Goal: Task Accomplishment & Management: Complete application form

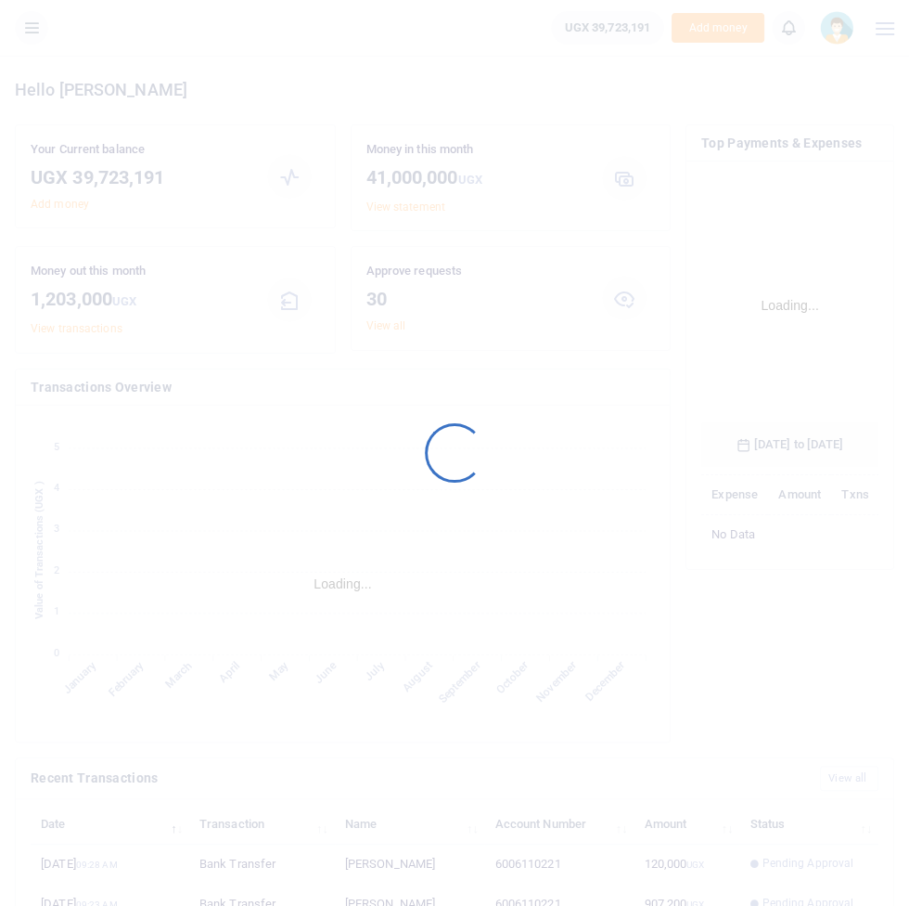
scroll to position [304, 177]
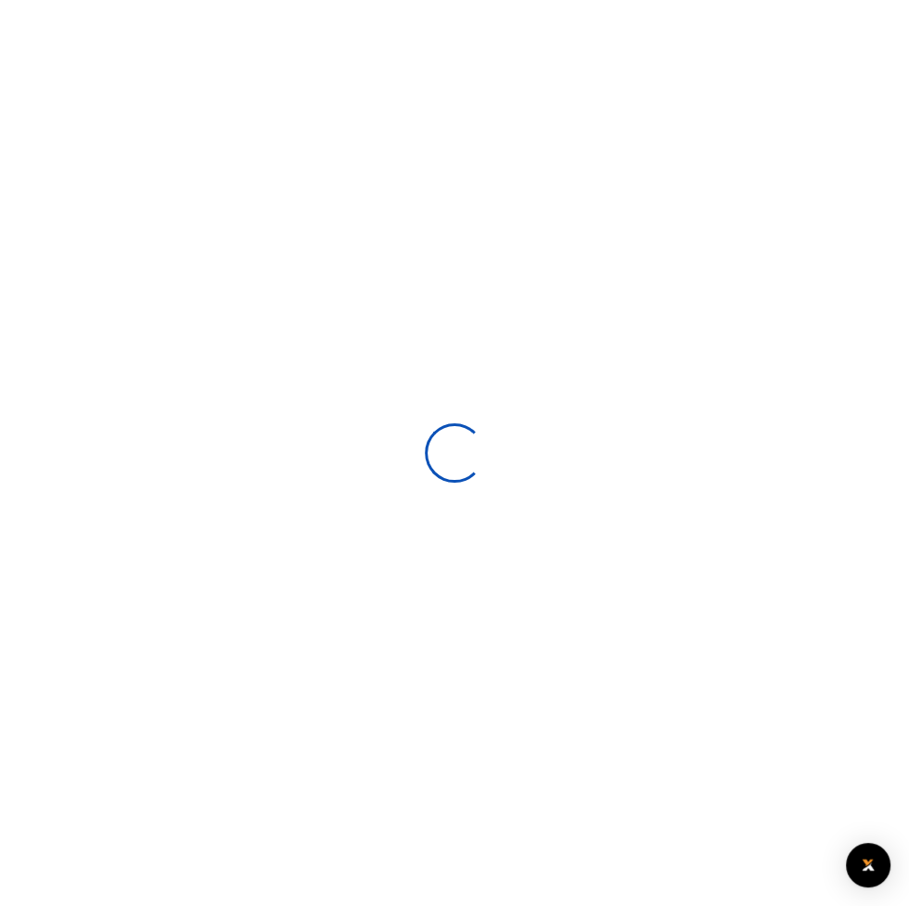
scroll to position [304, 177]
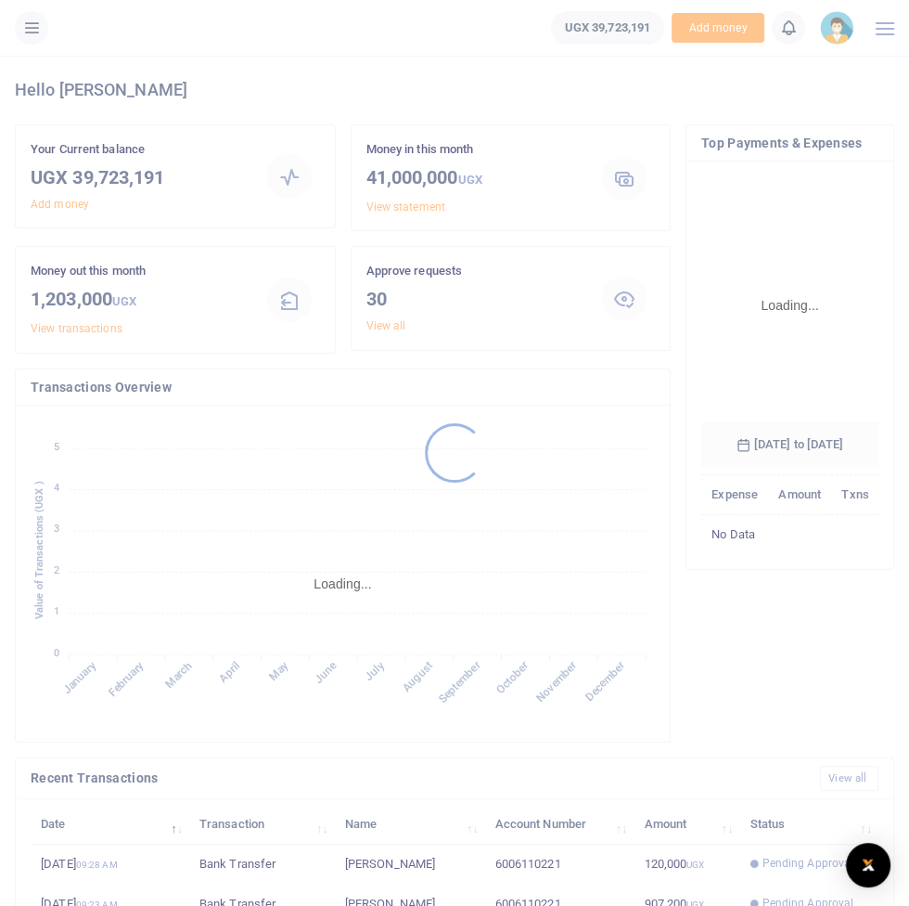
click at [38, 35] on div at bounding box center [454, 453] width 909 height 906
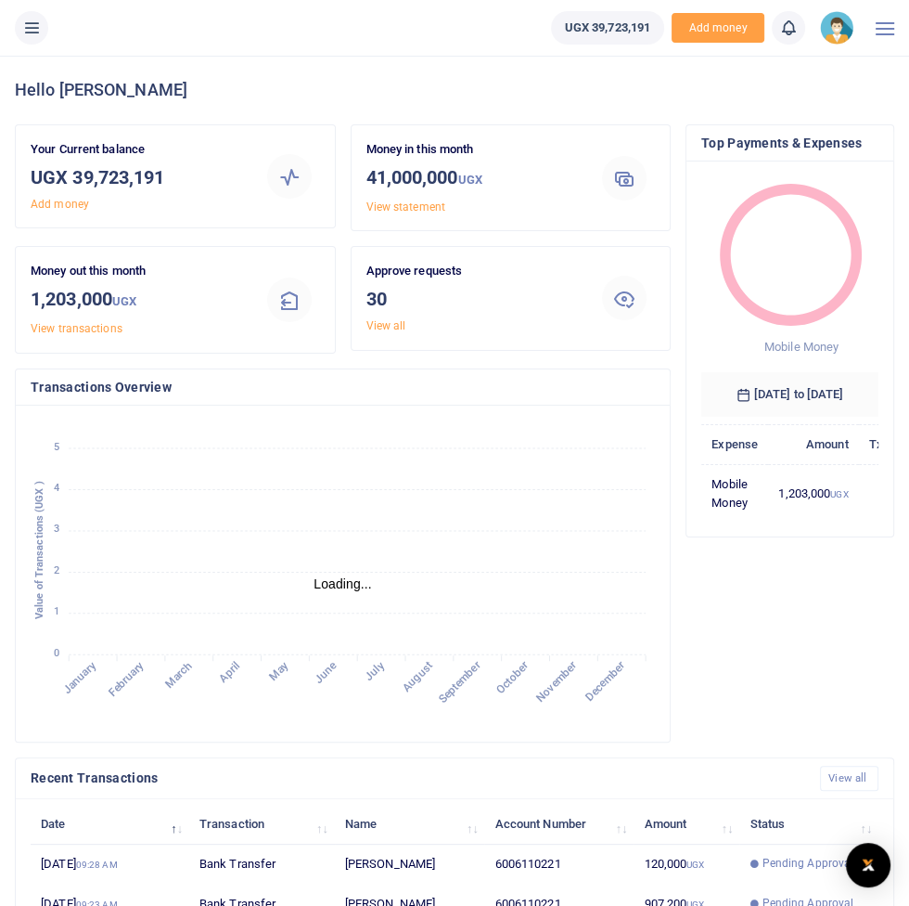
scroll to position [0, 0]
click at [20, 32] on button at bounding box center [31, 27] width 33 height 33
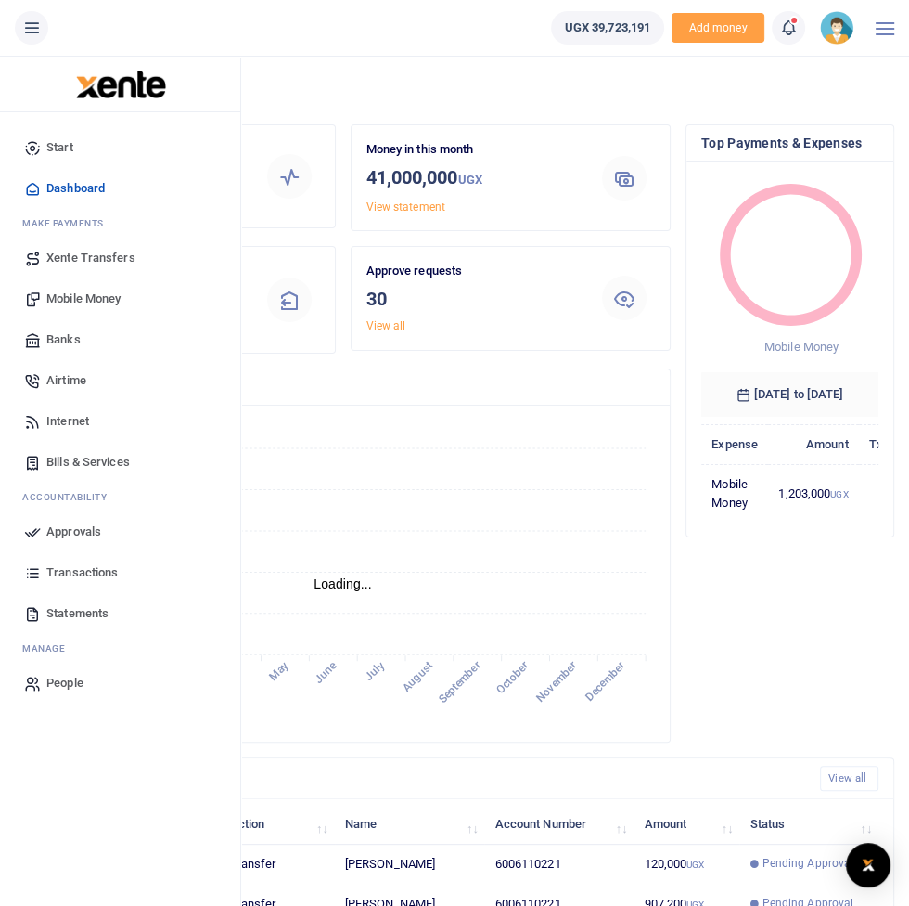
click at [72, 533] on span "Approvals" at bounding box center [73, 531] width 55 height 19
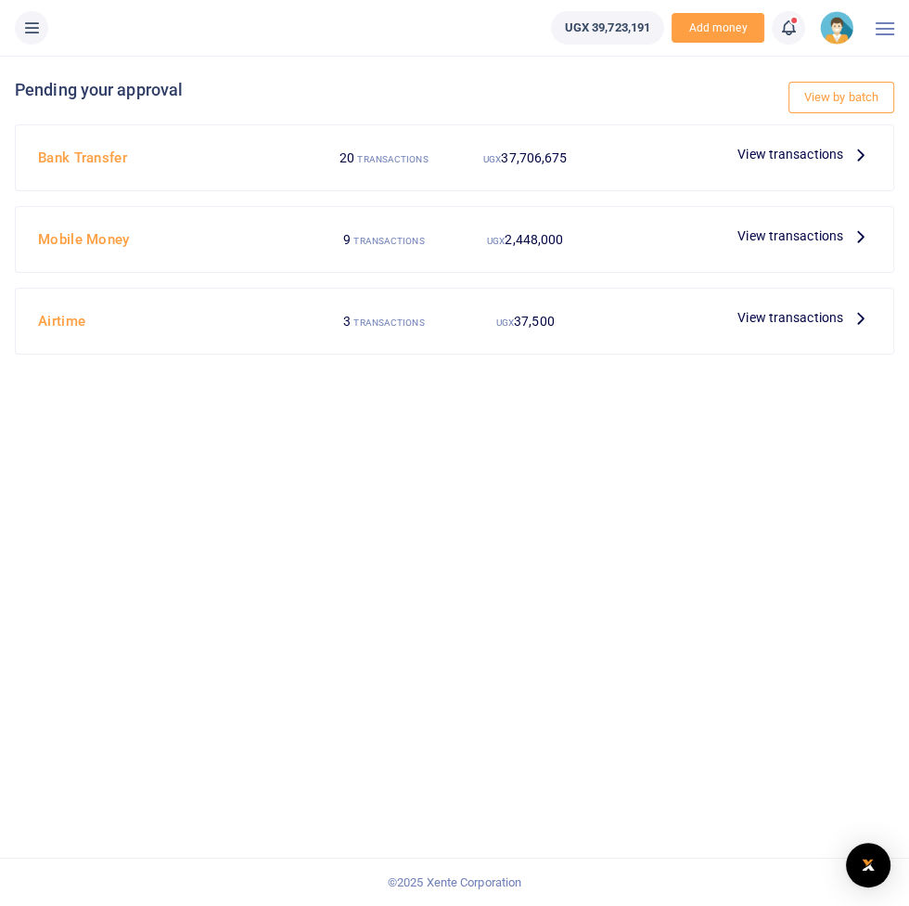
click at [816, 238] on span "View transactions" at bounding box center [791, 235] width 106 height 20
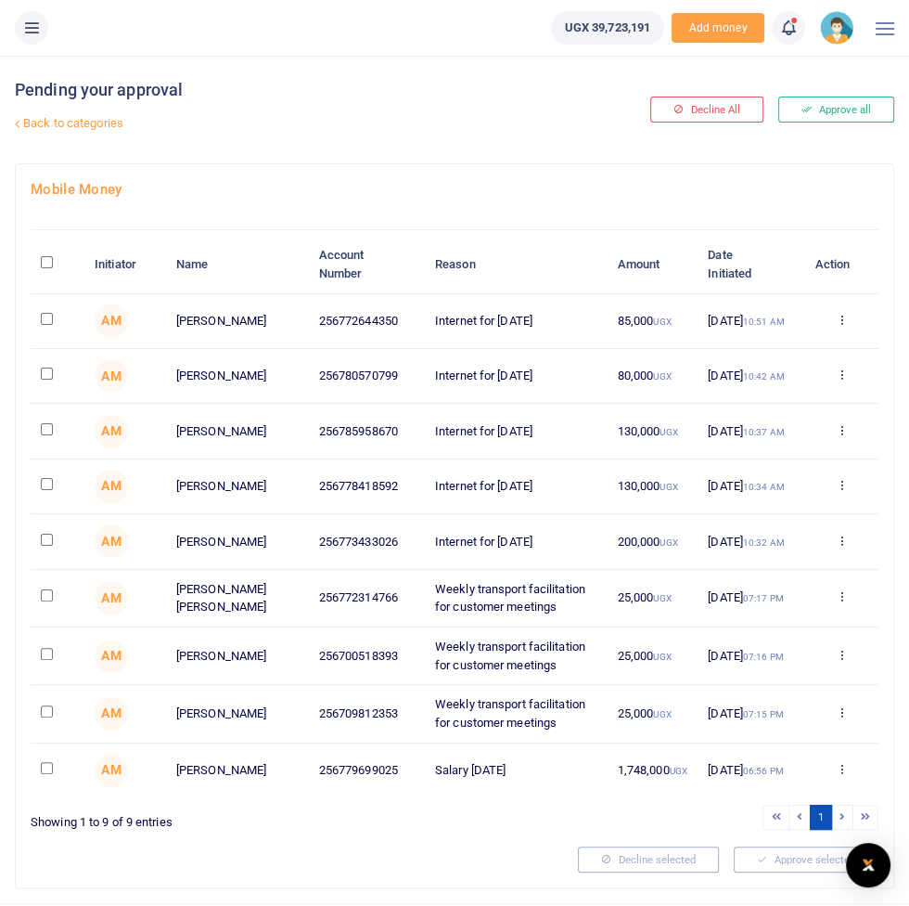
click at [48, 263] on input "\a \a : activate to sort column descending" at bounding box center [47, 262] width 12 height 12
checkbox input "true"
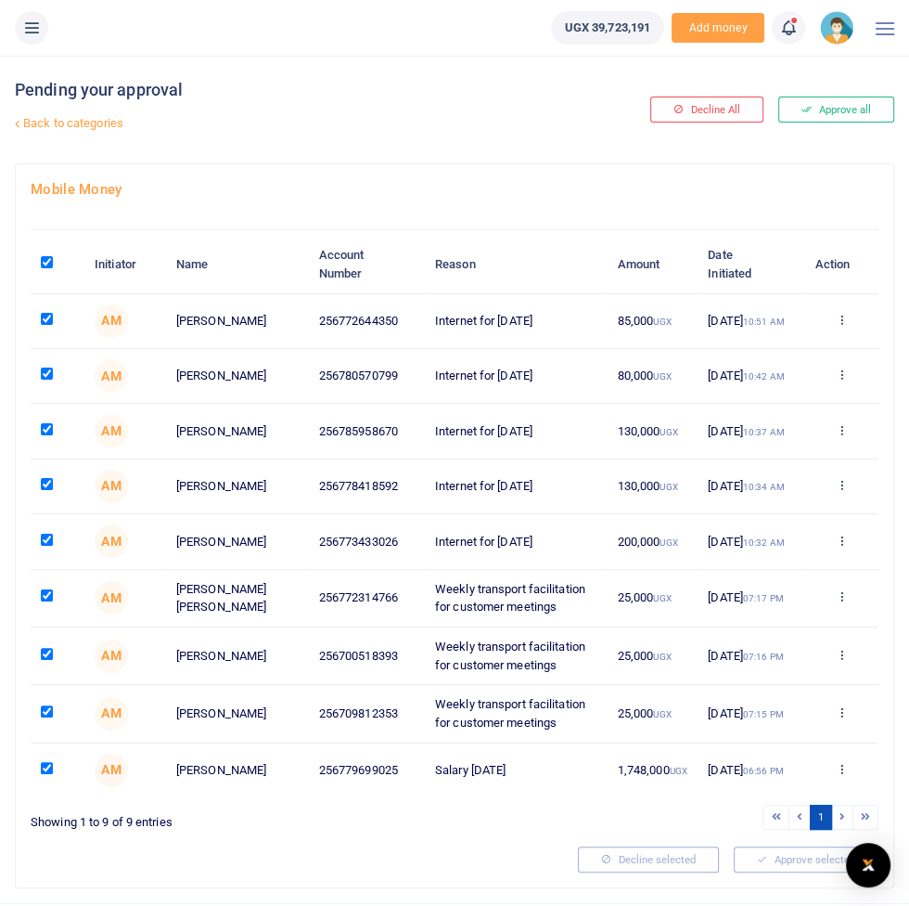
checkbox input "true"
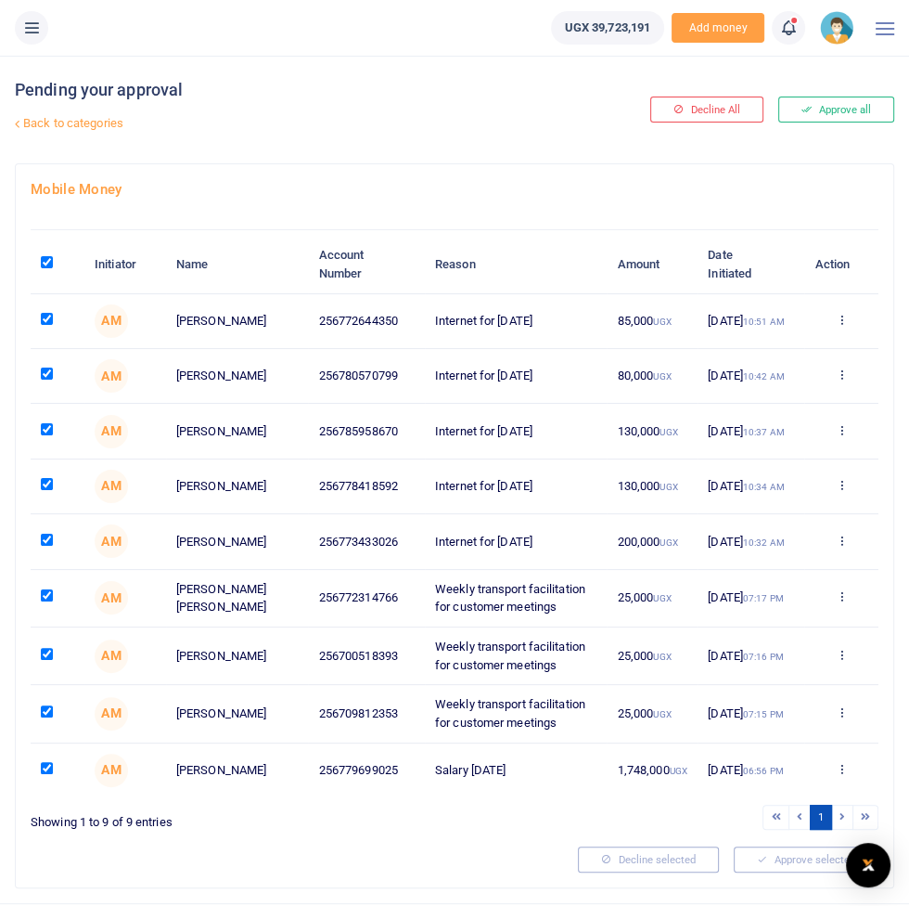
checkbox input "true"
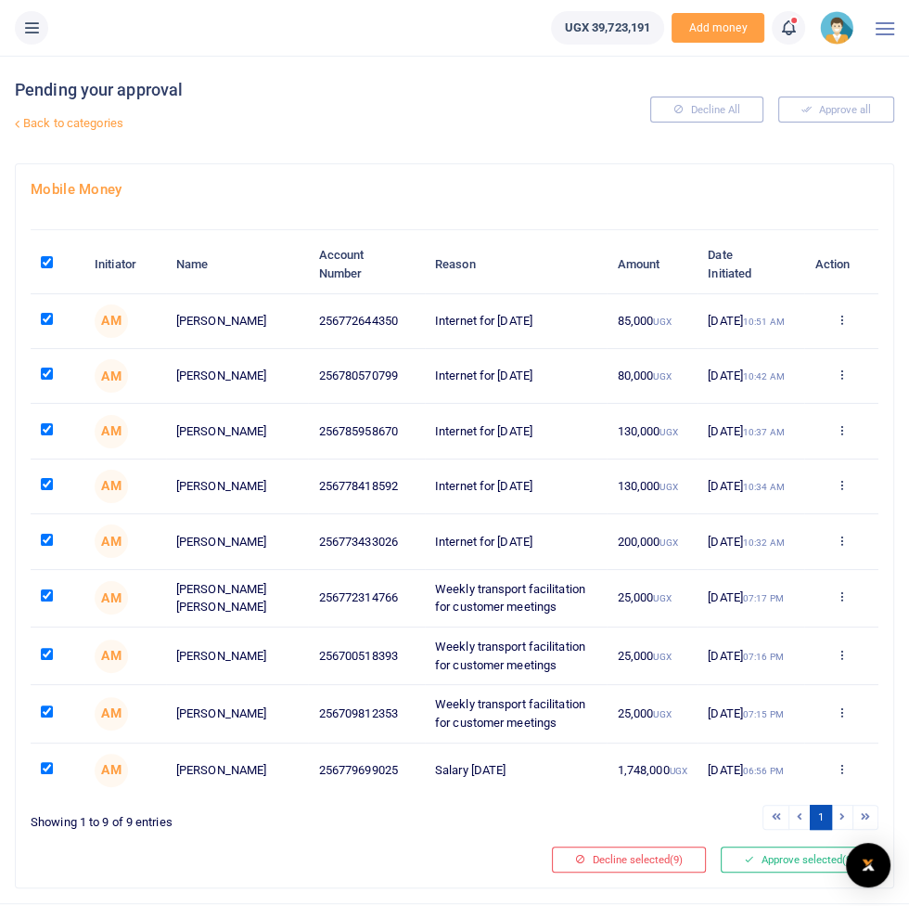
click at [44, 546] on input "checkbox" at bounding box center [47, 540] width 12 height 12
checkbox input "false"
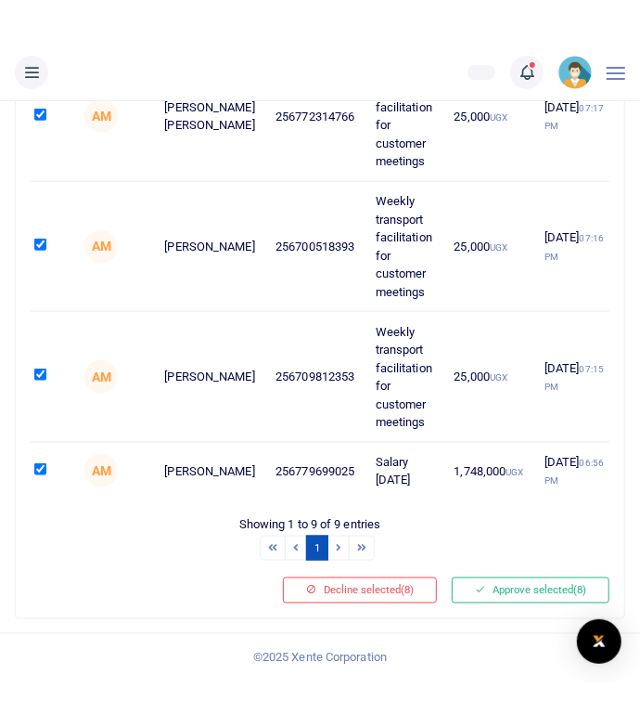
scroll to position [695, 0]
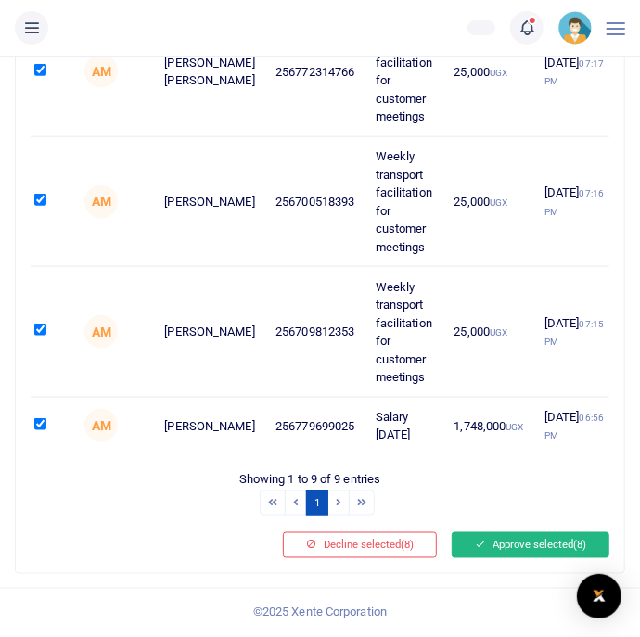
click at [518, 559] on button "Approve selected (8)" at bounding box center [531, 546] width 158 height 26
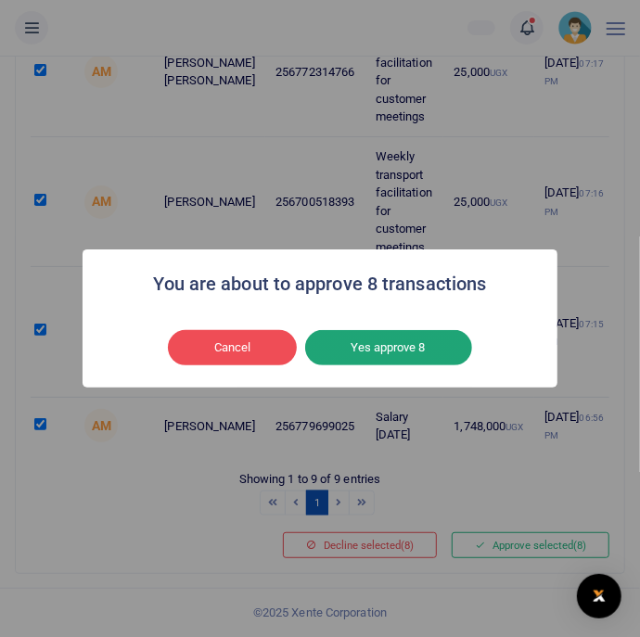
click at [444, 366] on button "Yes approve 8" at bounding box center [388, 347] width 167 height 35
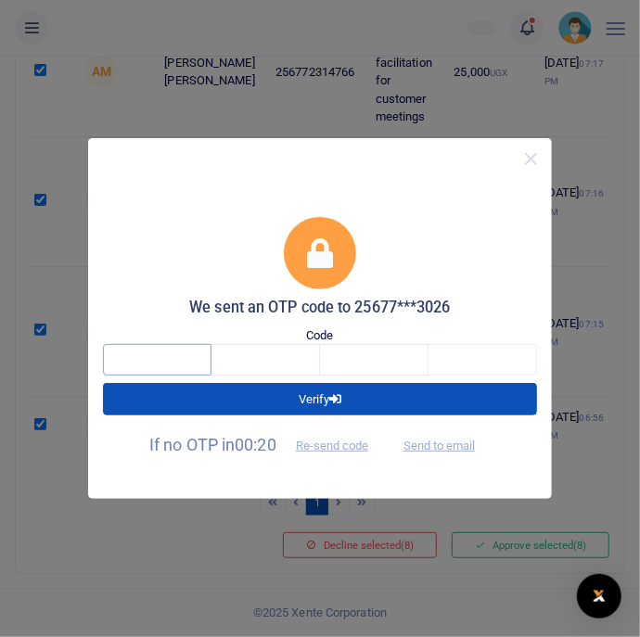
click at [136, 376] on input "text" at bounding box center [157, 360] width 109 height 32
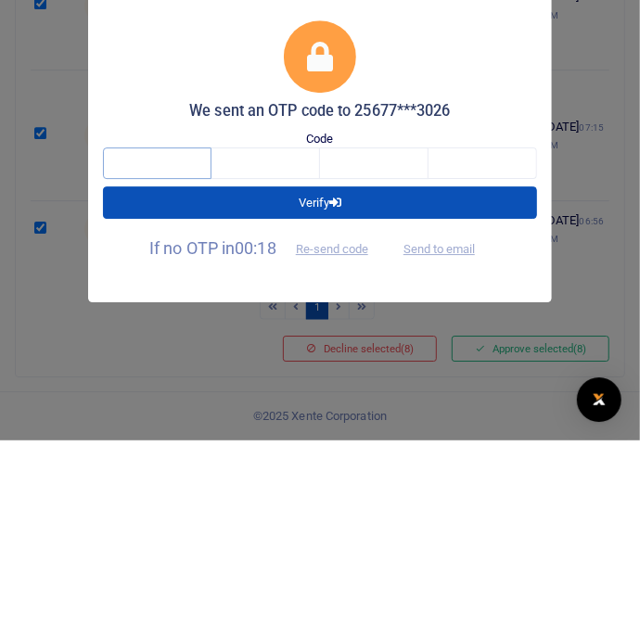
type input "2"
type input "6"
type input "7"
type input "6"
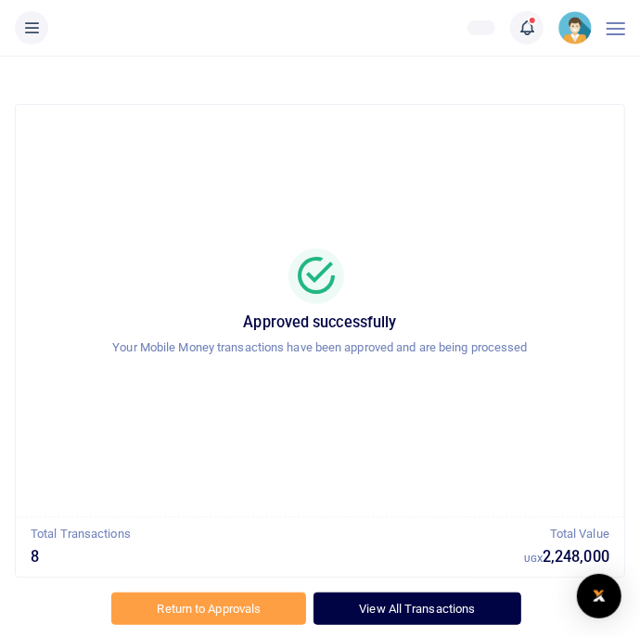
click at [446, 593] on link "View All Transactions" at bounding box center [417, 609] width 207 height 32
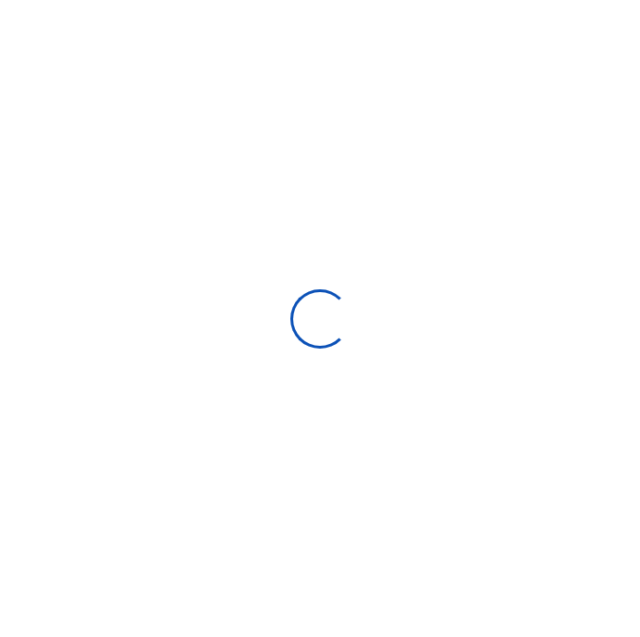
type input "[DATE] - [DATE]"
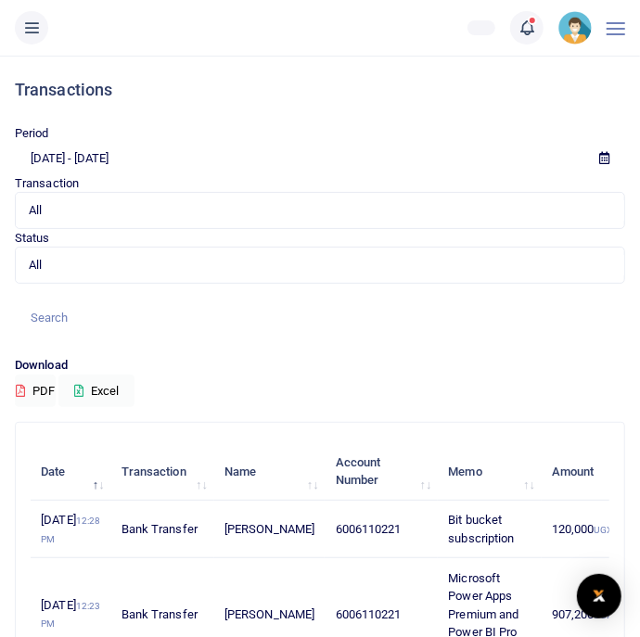
click at [31, 29] on icon at bounding box center [31, 28] width 19 height 20
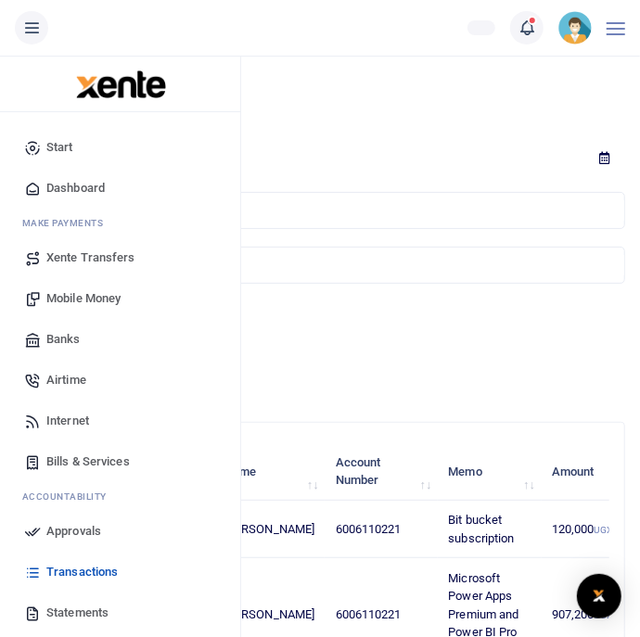
click at [55, 527] on span "Approvals" at bounding box center [73, 531] width 55 height 19
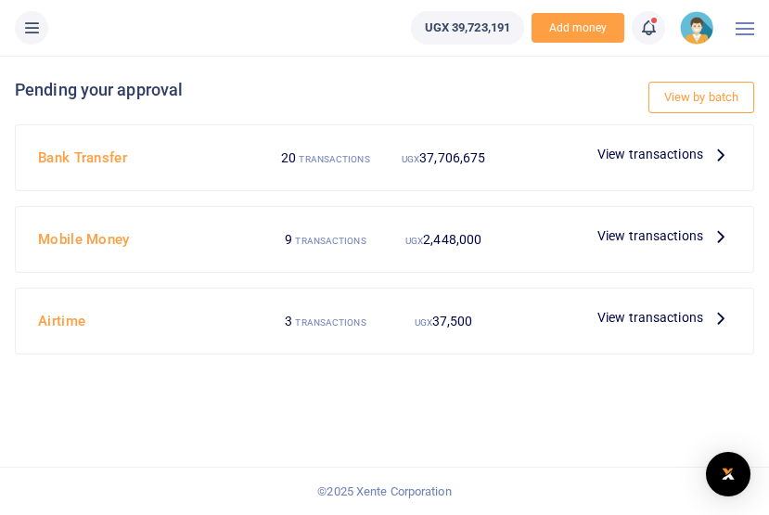
click at [689, 238] on span "View transactions" at bounding box center [651, 235] width 106 height 20
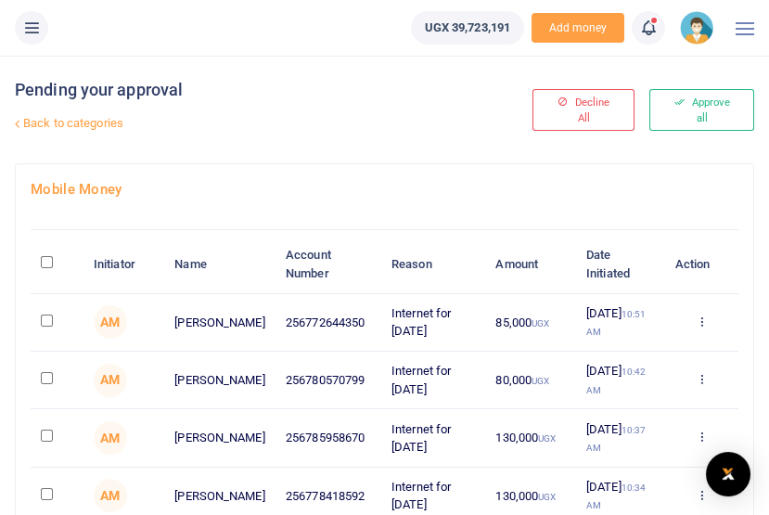
click at [31, 514] on td at bounding box center [57, 497] width 53 height 58
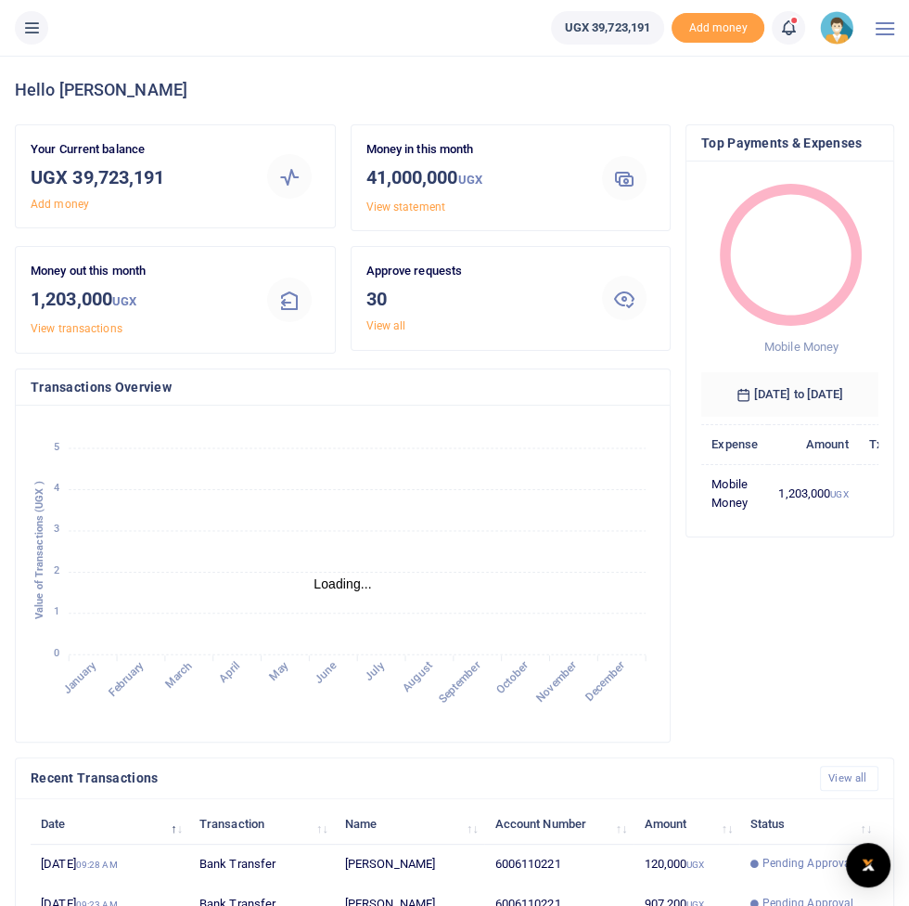
click at [35, 33] on icon at bounding box center [31, 28] width 19 height 20
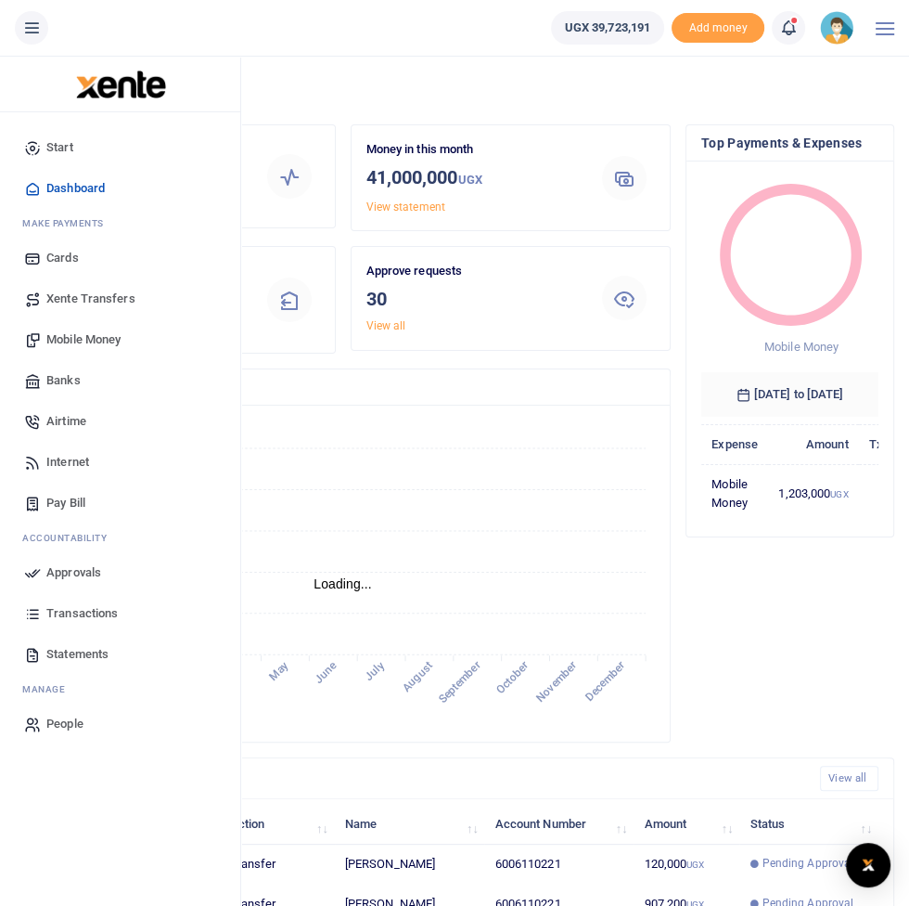
click at [78, 563] on span "Approvals" at bounding box center [73, 572] width 55 height 19
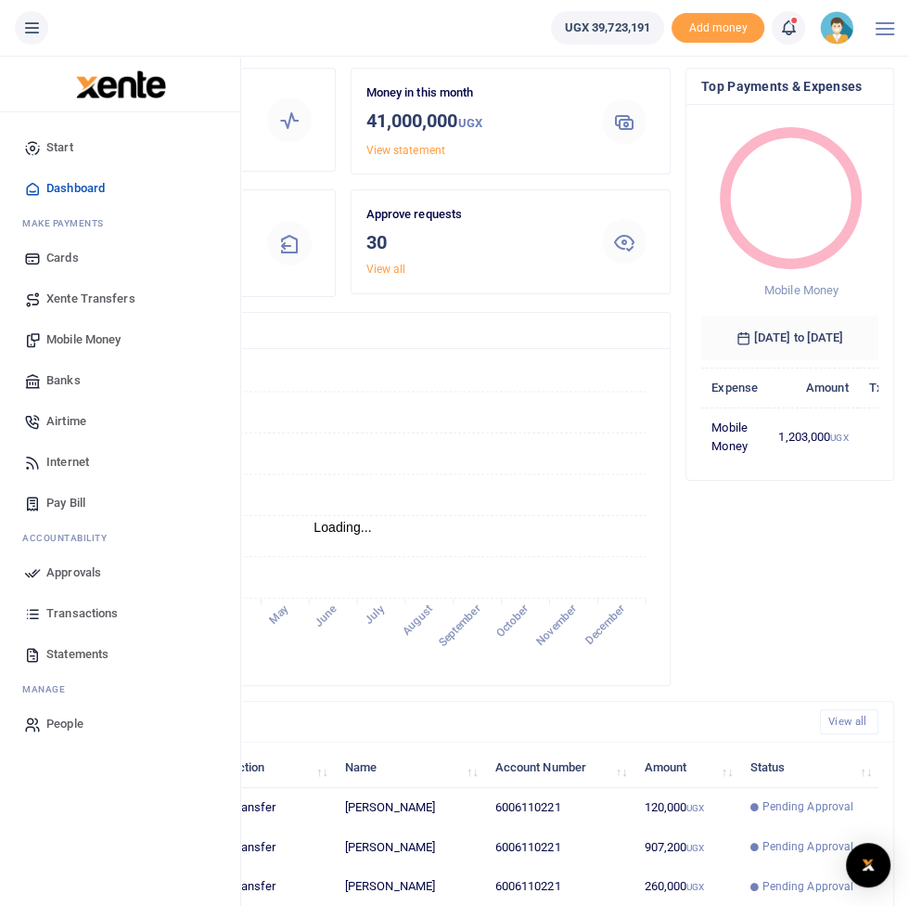
scroll to position [62, 0]
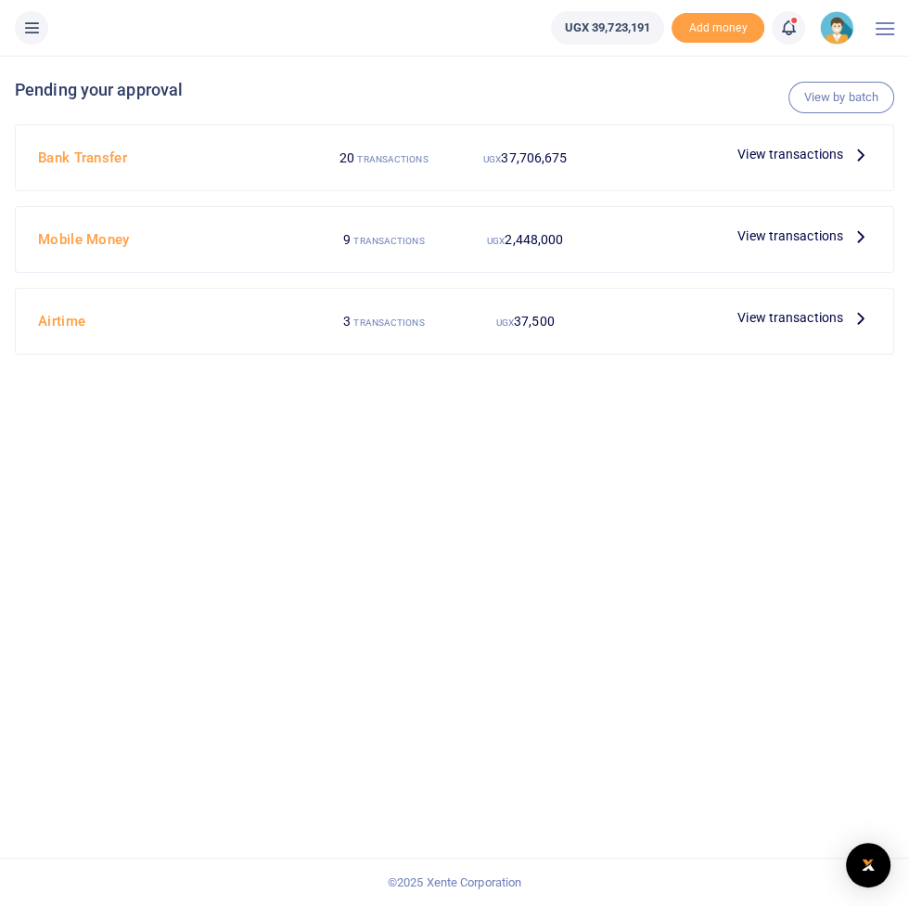
click at [839, 235] on span "View transactions" at bounding box center [791, 235] width 106 height 20
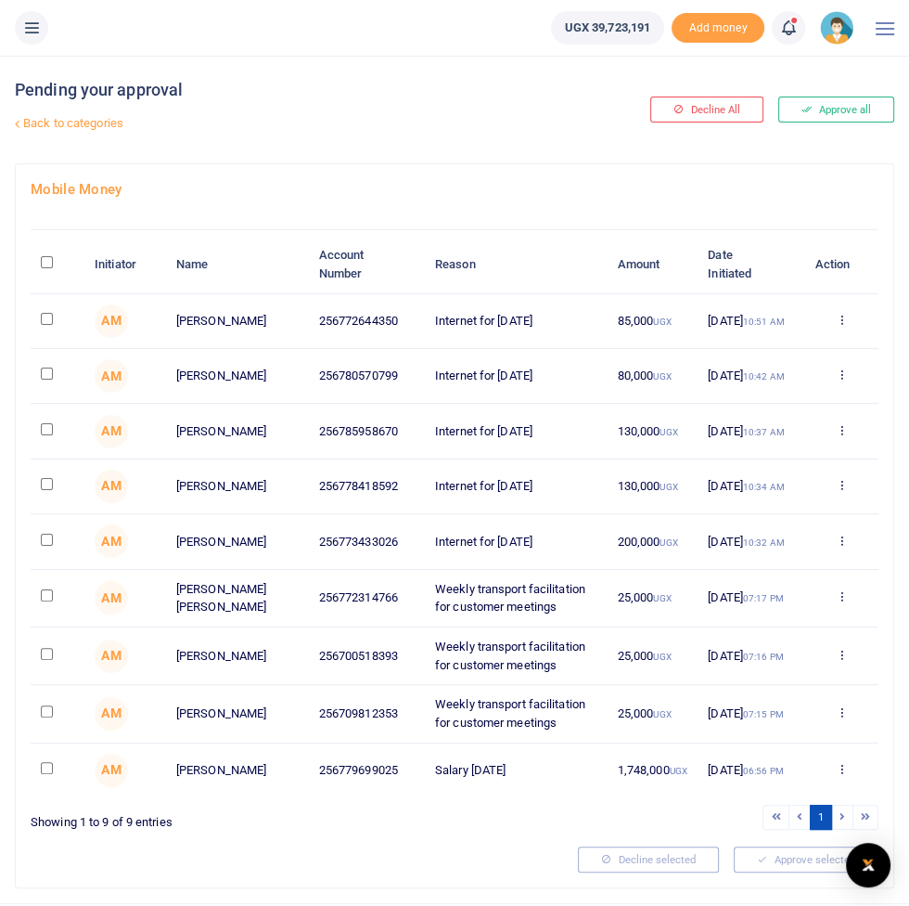
click at [52, 261] on input "\a \a : activate to sort column descending" at bounding box center [47, 262] width 12 height 12
checkbox input "true"
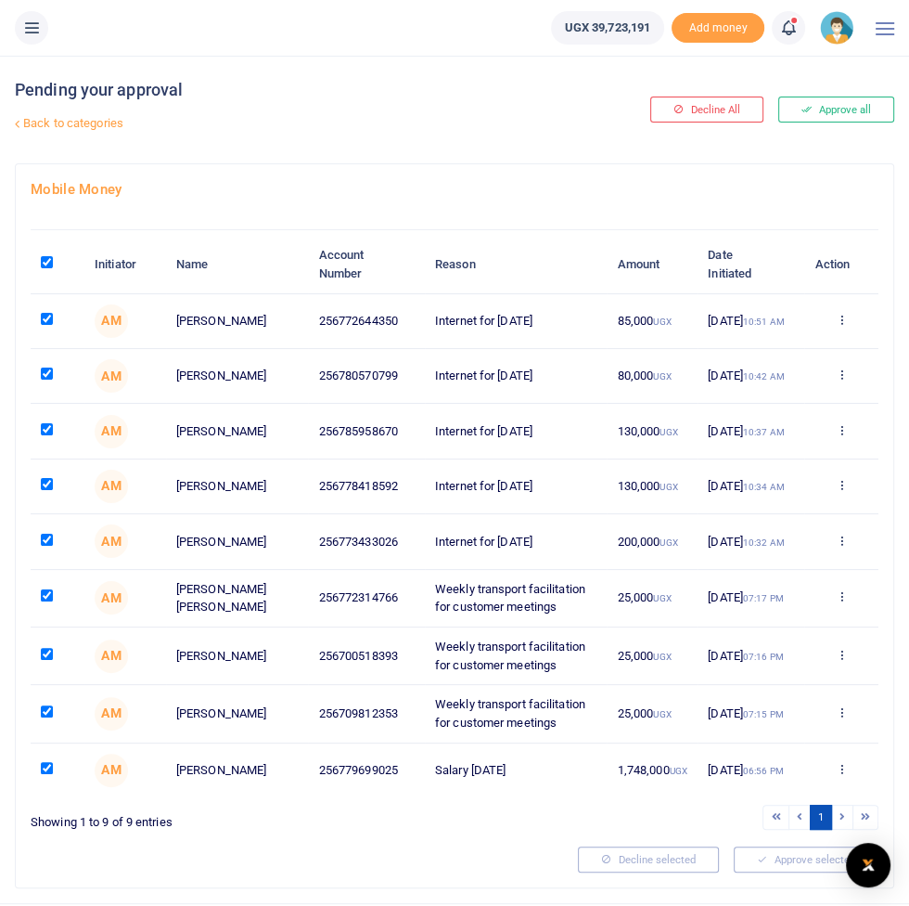
checkbox input "true"
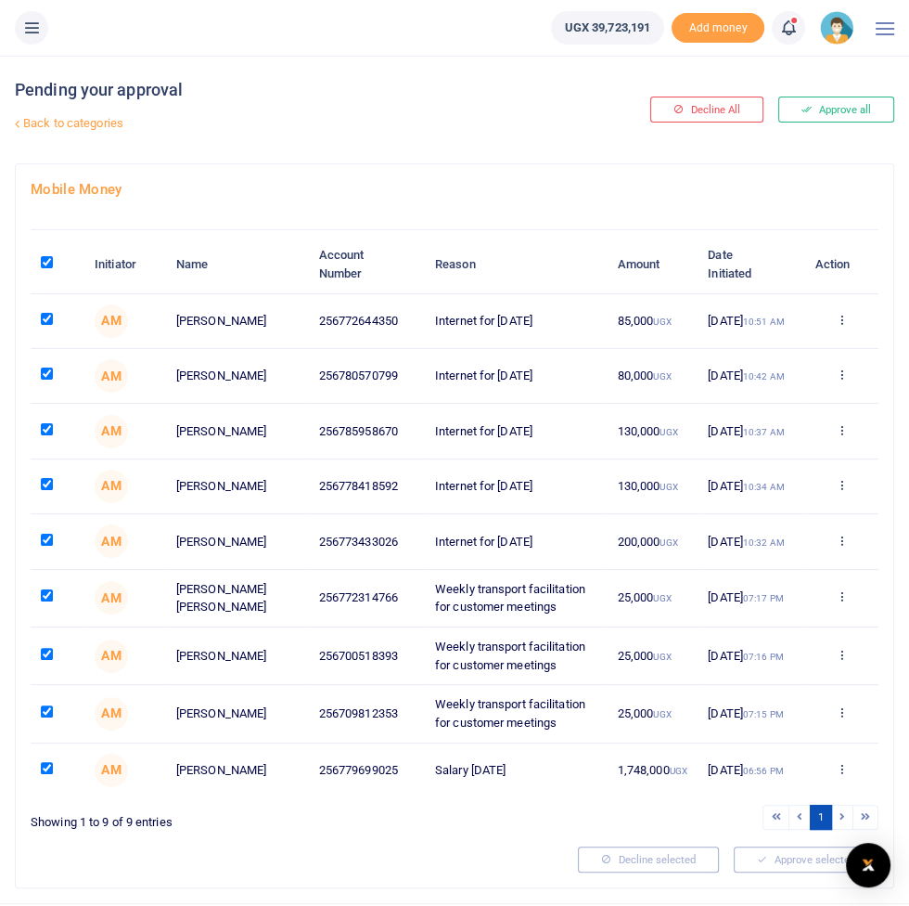
checkbox input "true"
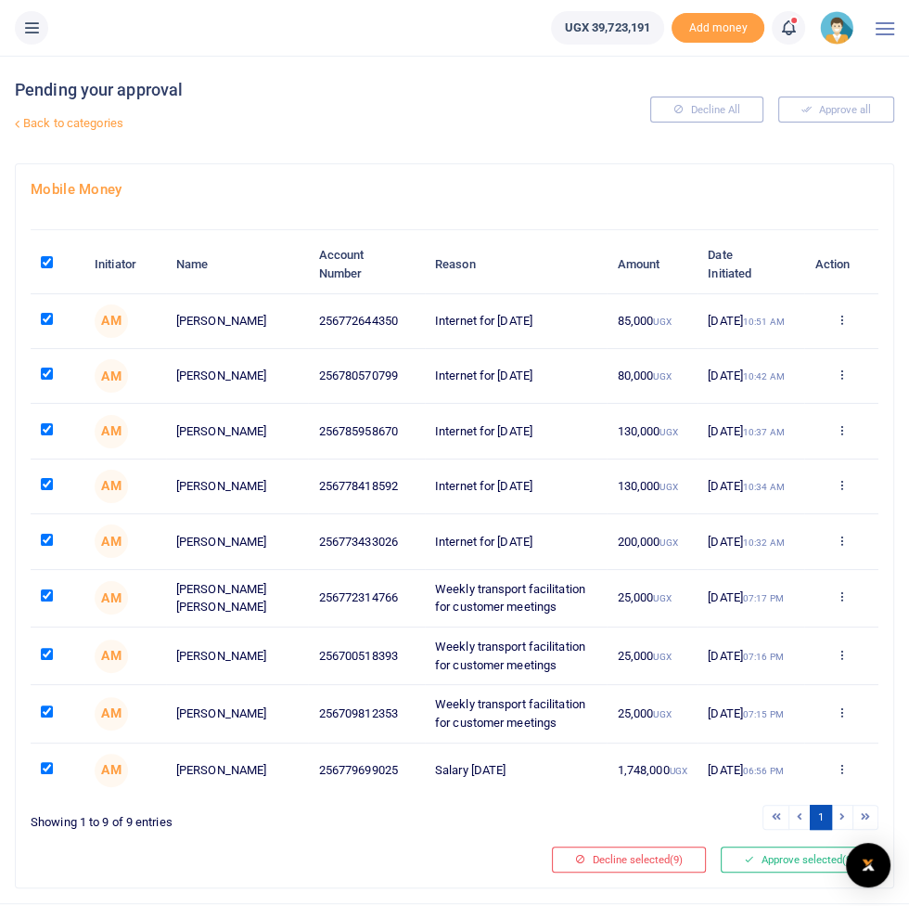
click at [48, 546] on input "checkbox" at bounding box center [47, 540] width 12 height 12
checkbox input "false"
click at [788, 862] on button "Approve selected (8)" at bounding box center [800, 859] width 158 height 26
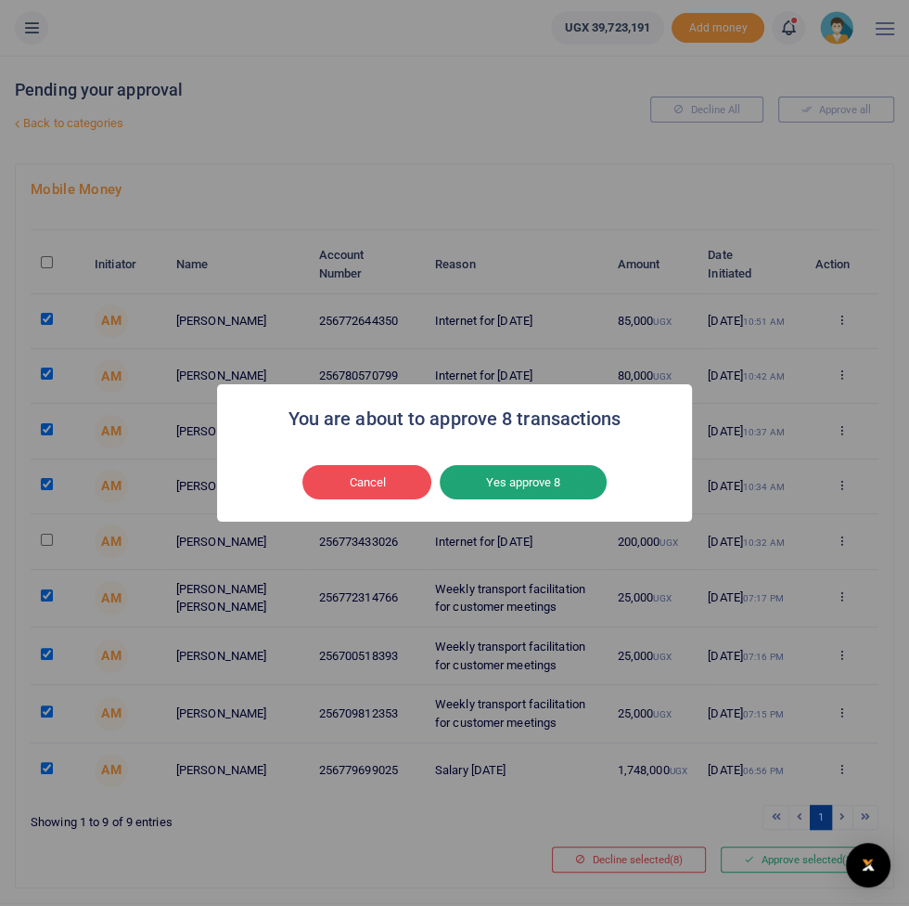
click at [523, 500] on button "Yes approve 8" at bounding box center [523, 482] width 167 height 35
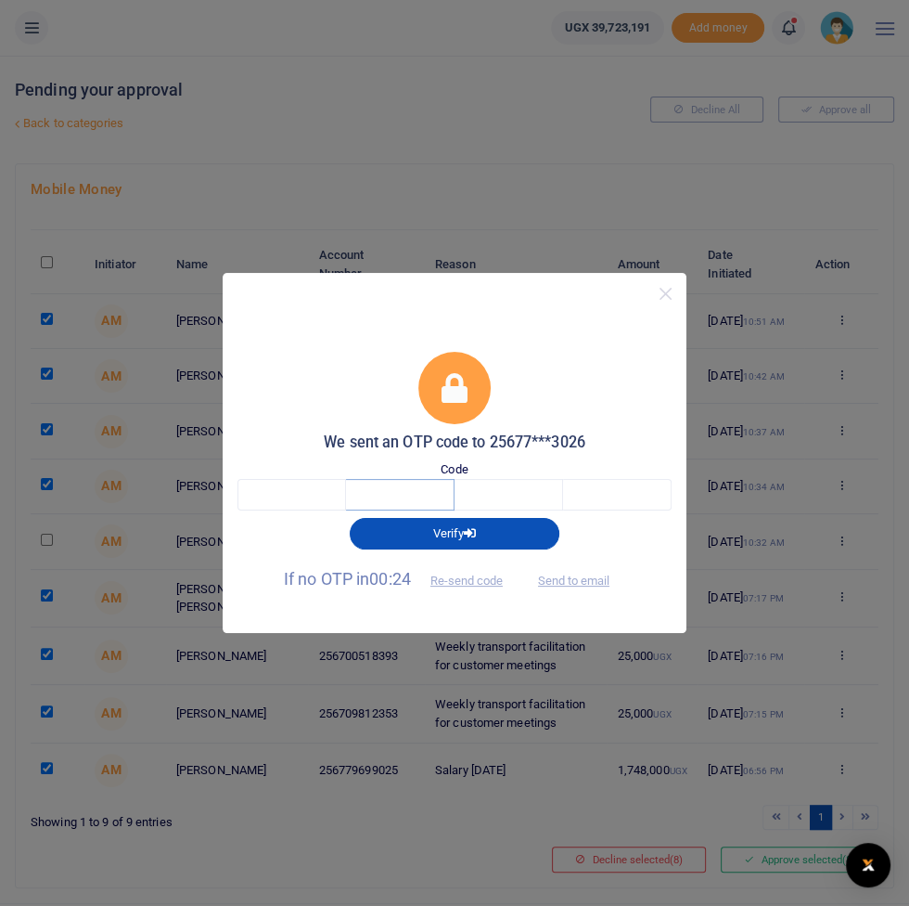
click at [348, 510] on input "text" at bounding box center [400, 495] width 109 height 32
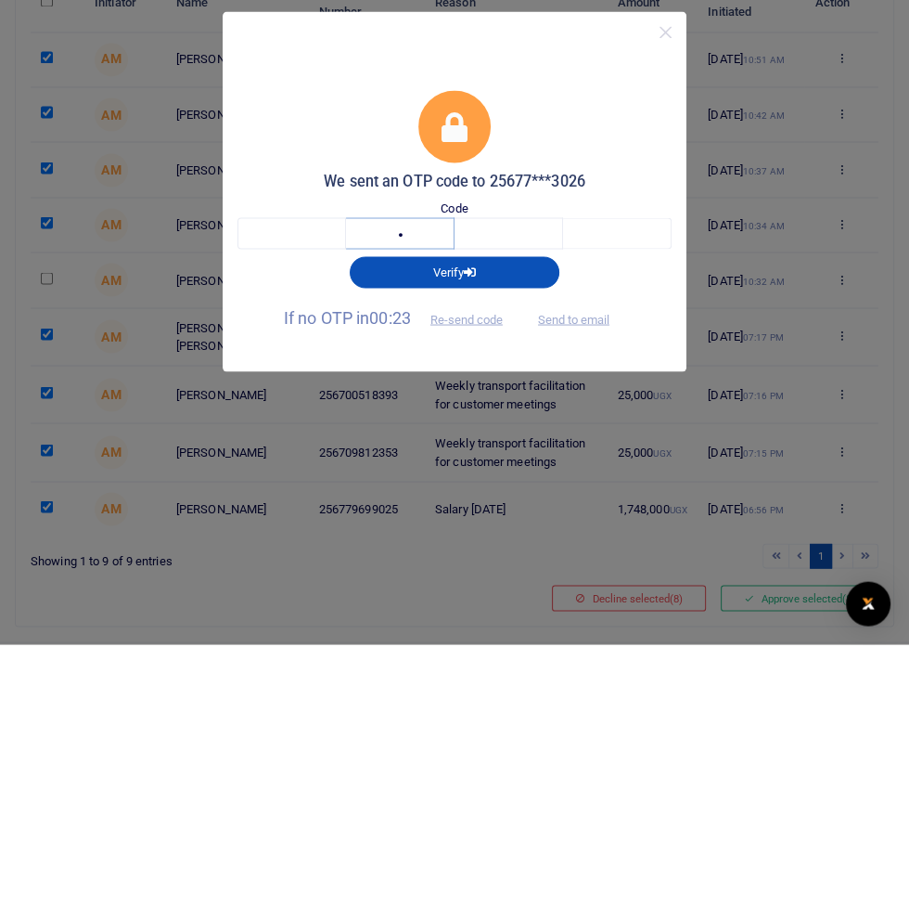
type input "8"
type input "2"
type input "4"
type input "8"
type input "2"
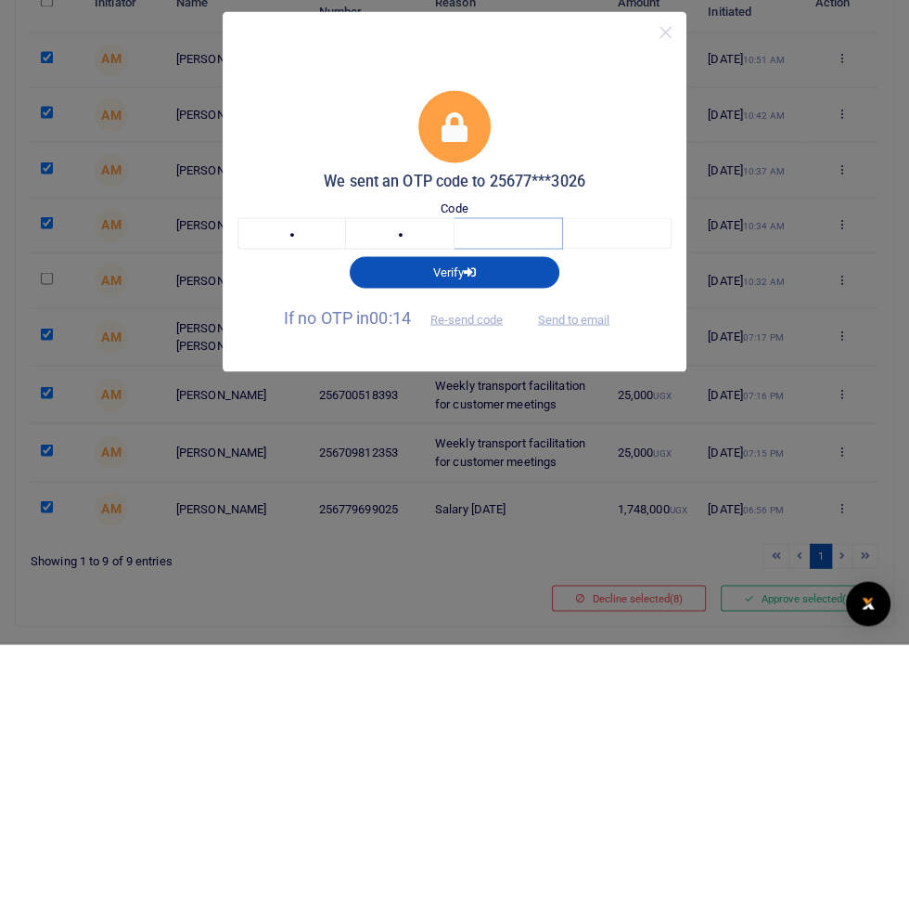
type input "4"
type input "1"
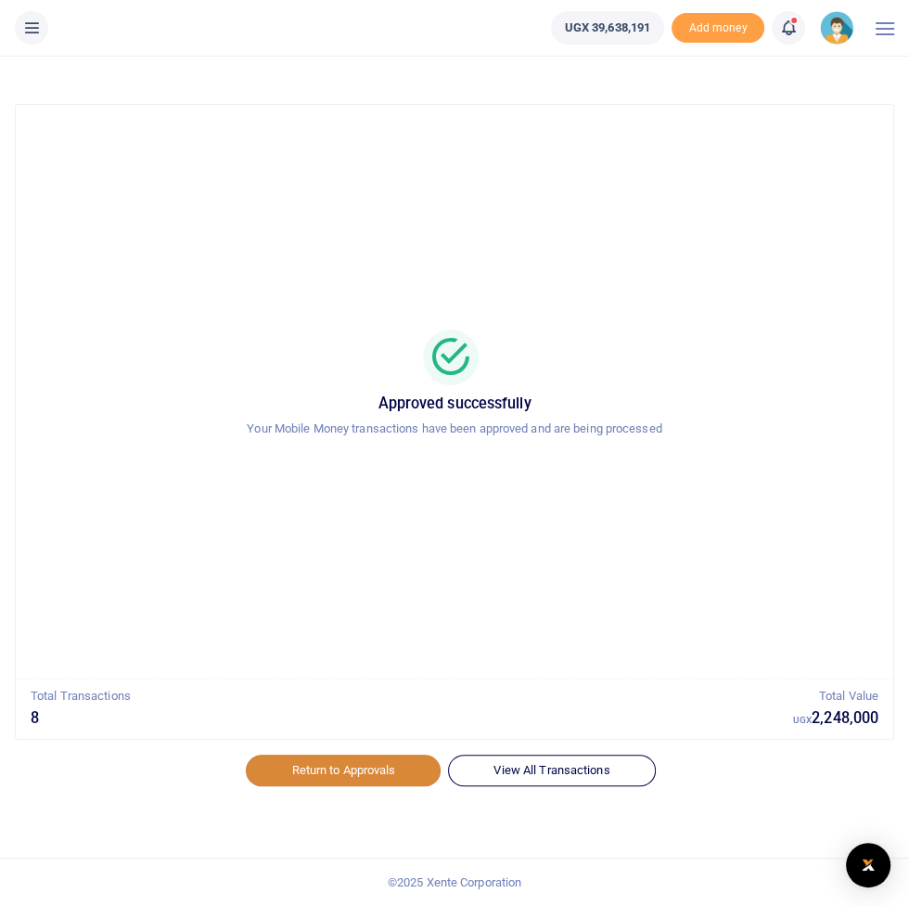
click at [374, 763] on link "Return to Approvals" at bounding box center [343, 770] width 195 height 32
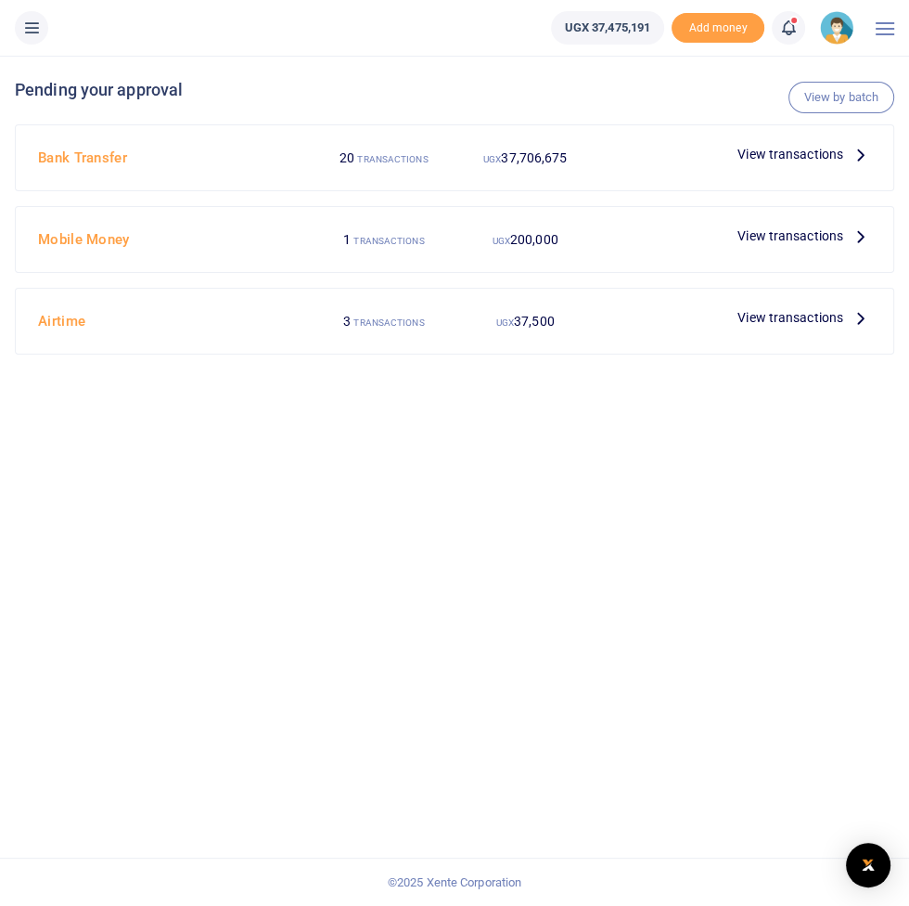
click at [822, 239] on span "View transactions" at bounding box center [791, 235] width 106 height 20
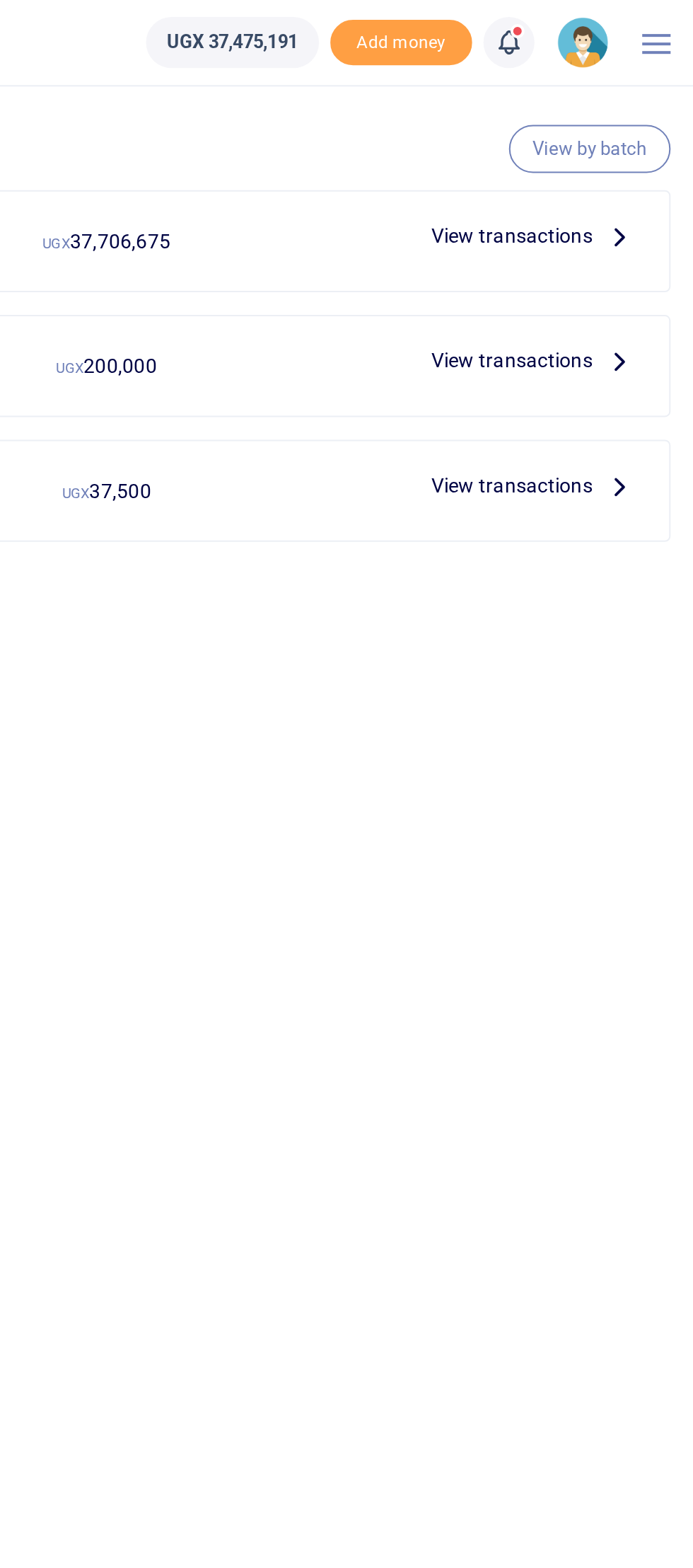
click at [619, 235] on span "View transactions" at bounding box center [603, 242] width 81 height 15
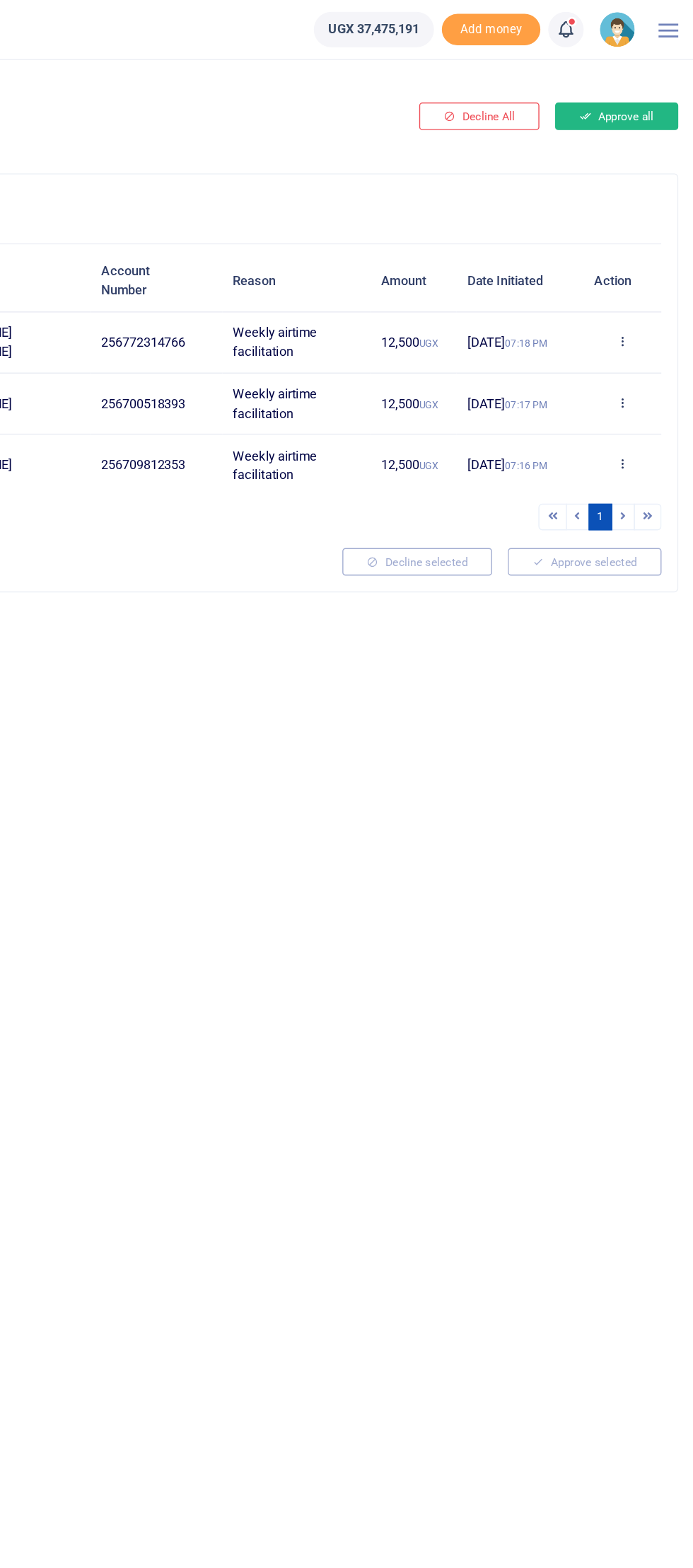
click at [636, 83] on button "Approve all" at bounding box center [638, 84] width 88 height 20
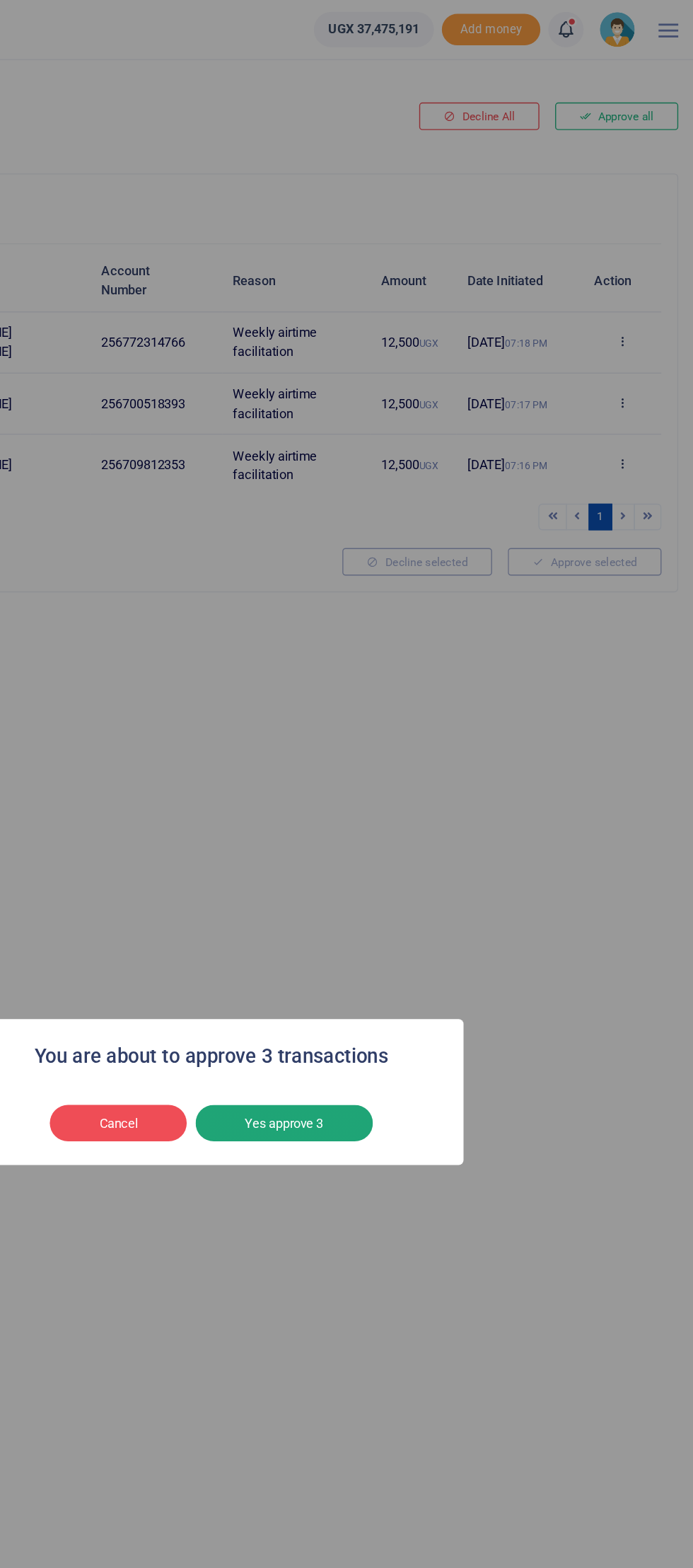
click at [427, 814] on button "Yes approve 3" at bounding box center [399, 806] width 127 height 27
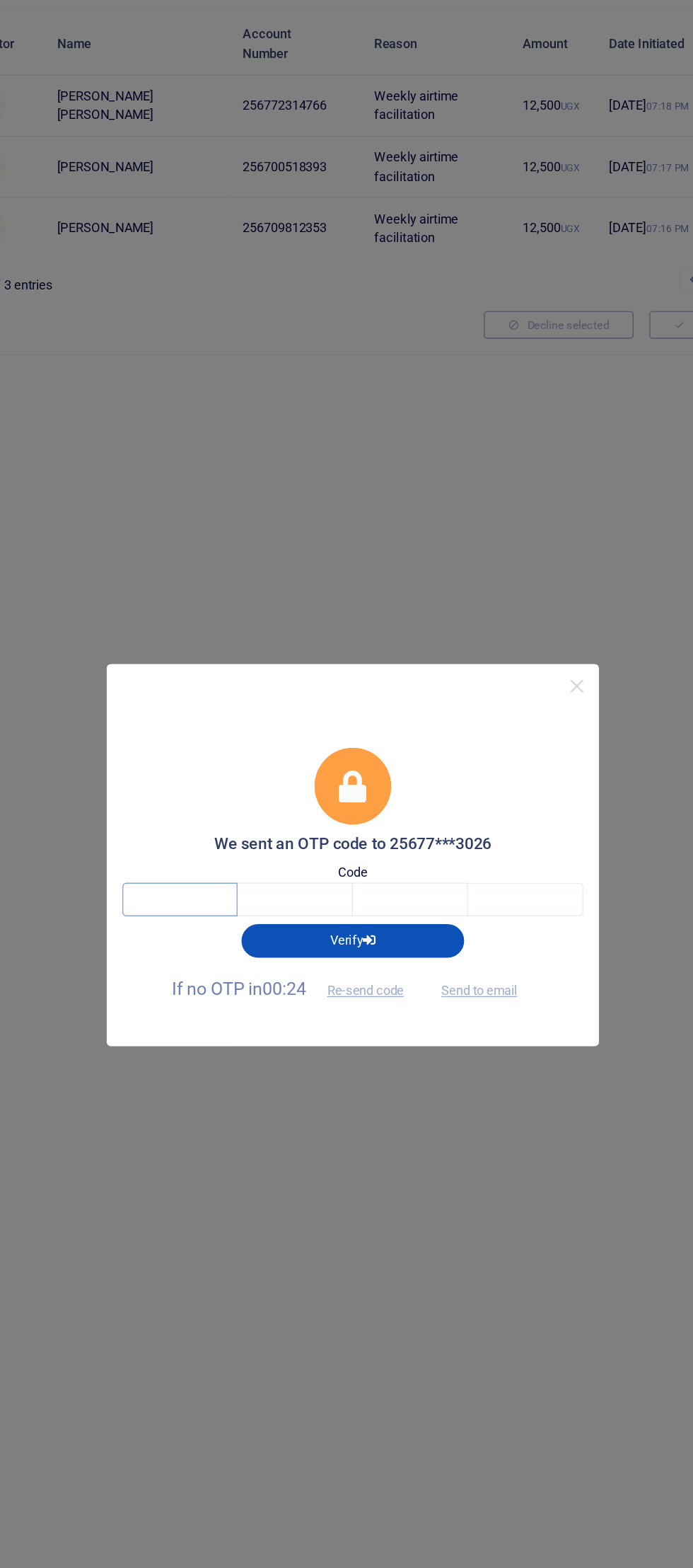
click at [239, 828] on input "text" at bounding box center [223, 816] width 83 height 24
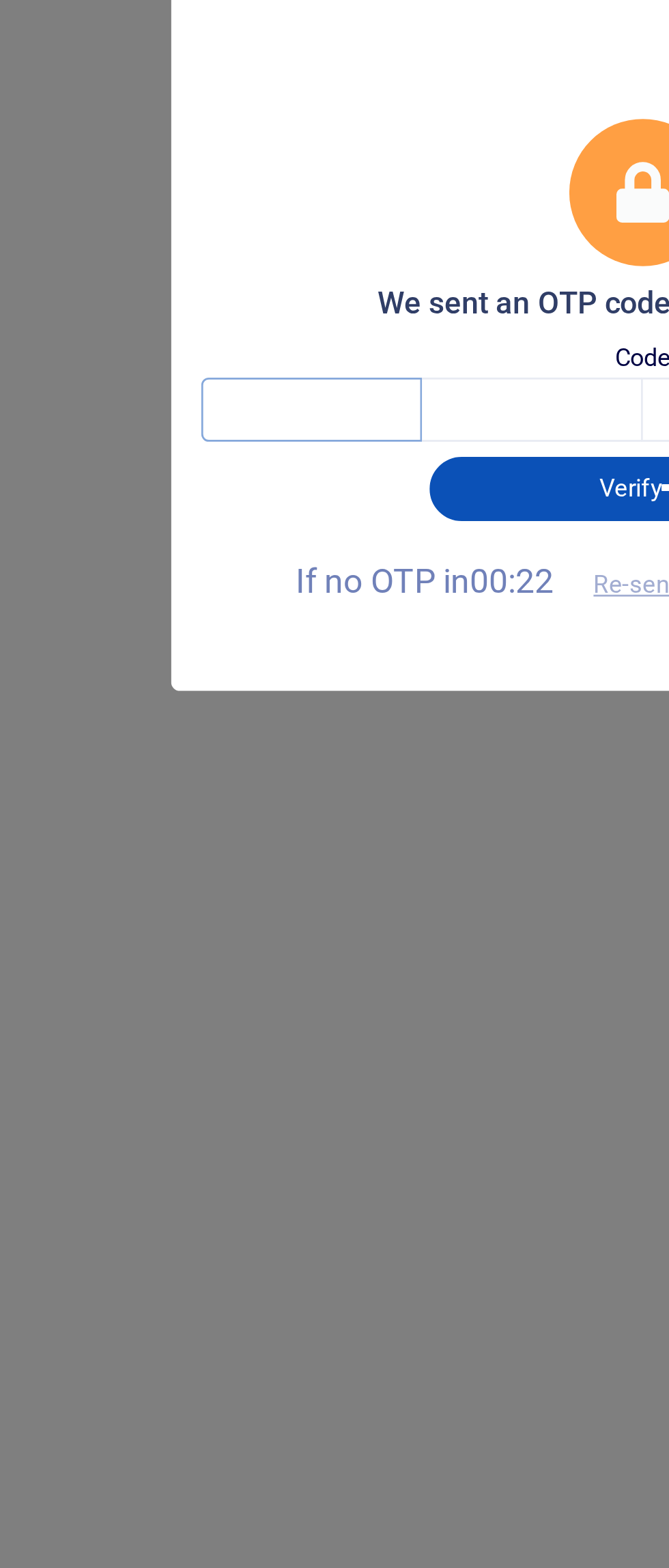
type input "5"
type input "0"
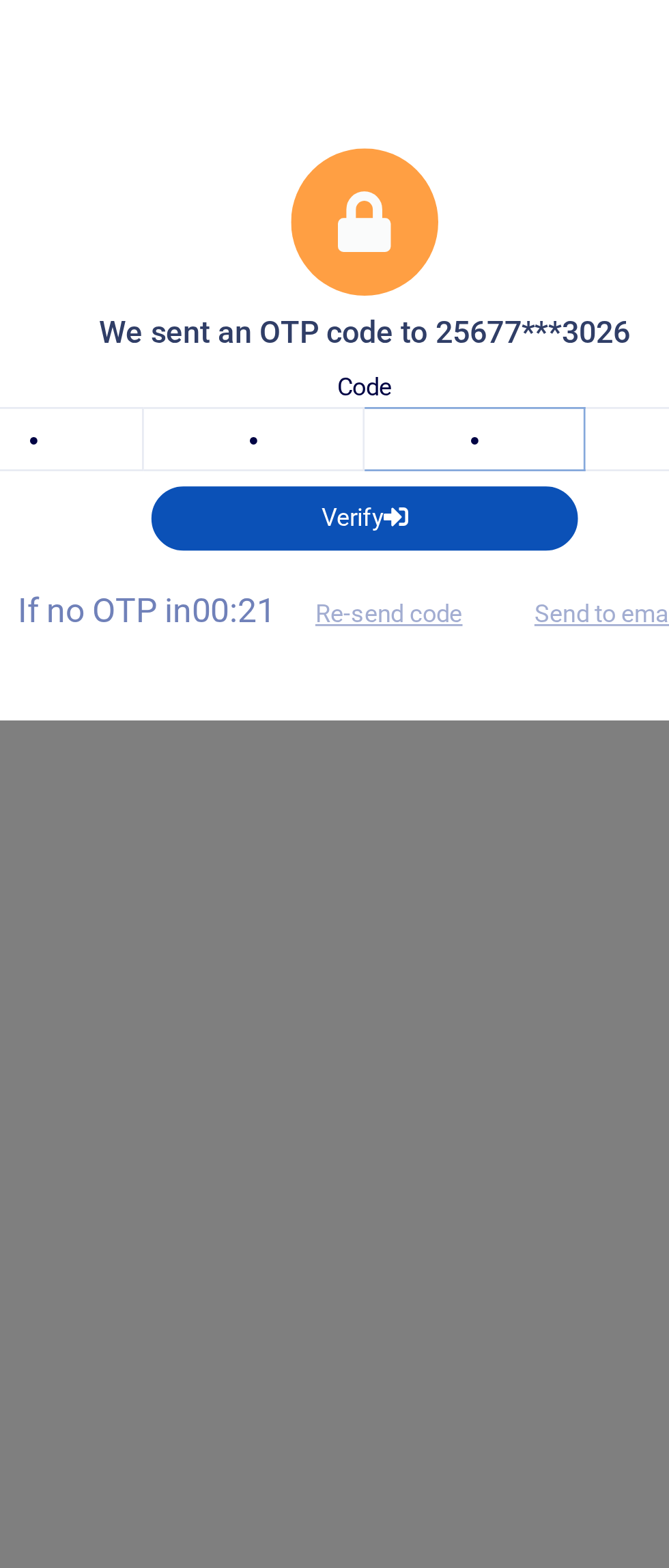
type input "9"
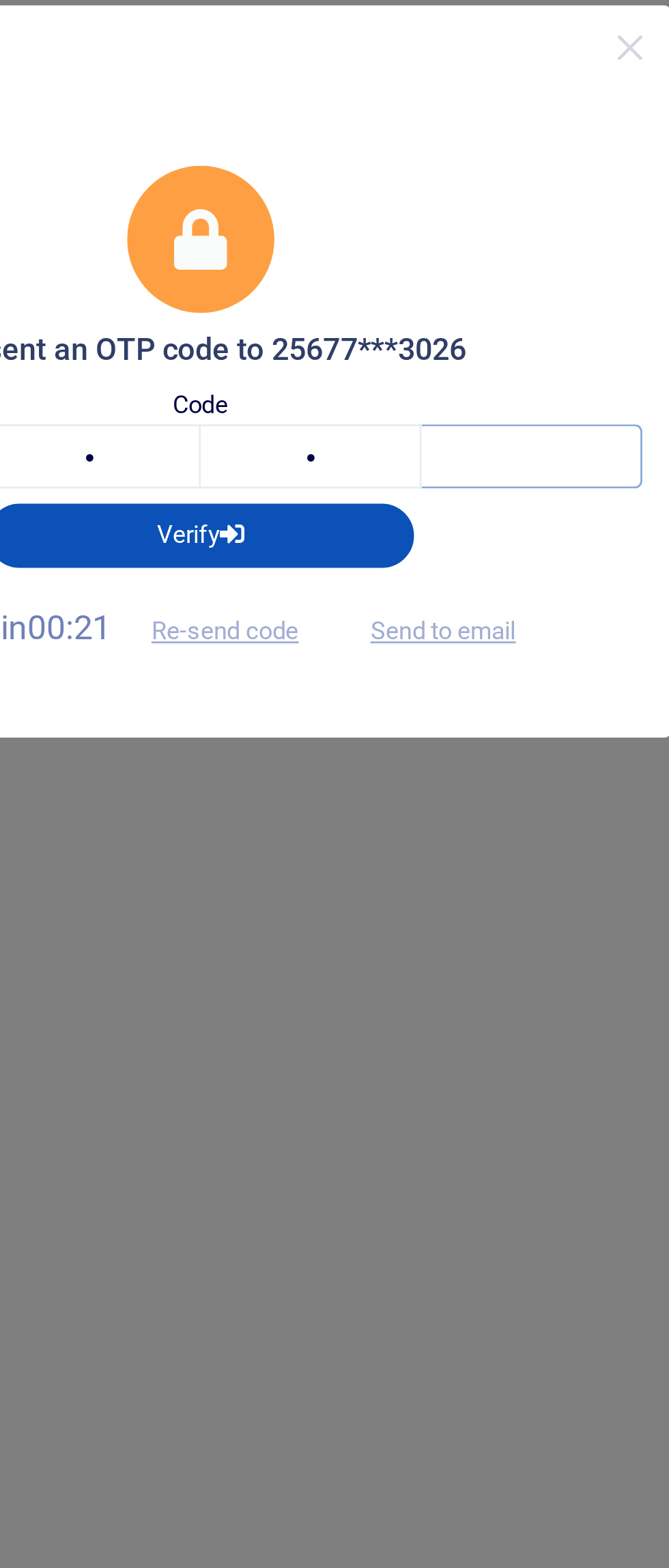
type input "9"
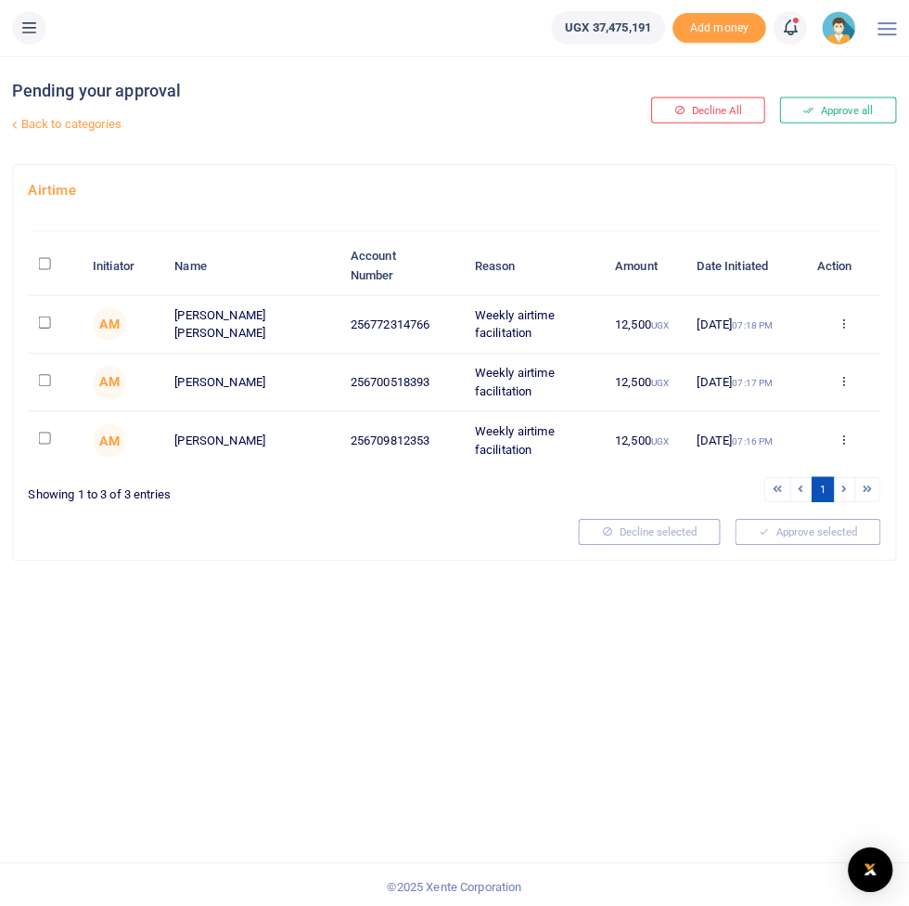
click at [32, 40] on button at bounding box center [31, 27] width 33 height 33
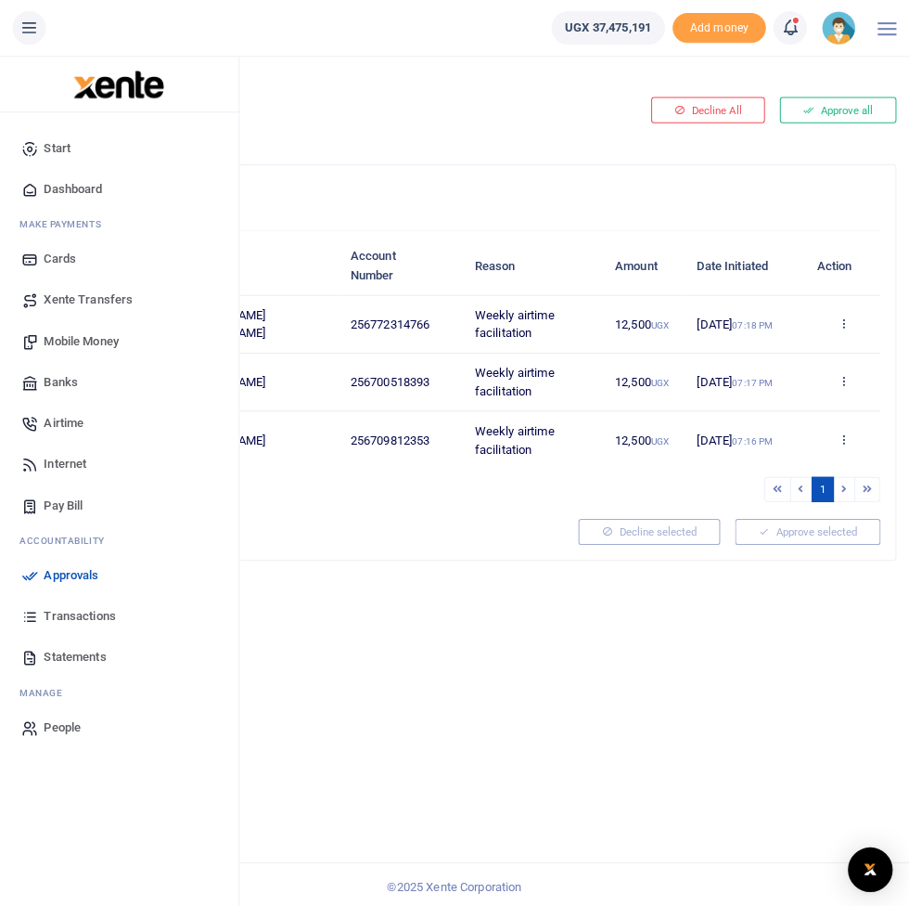
click at [69, 500] on span "Pay Bill" at bounding box center [65, 503] width 39 height 19
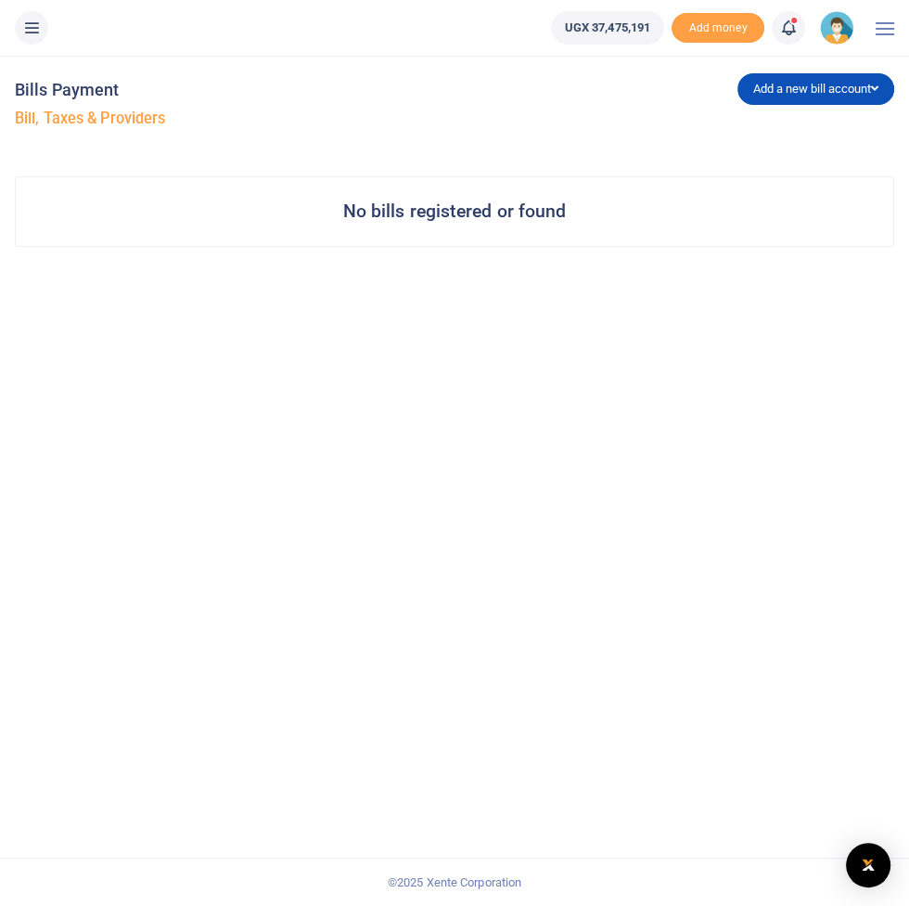
click at [28, 40] on button at bounding box center [31, 27] width 33 height 33
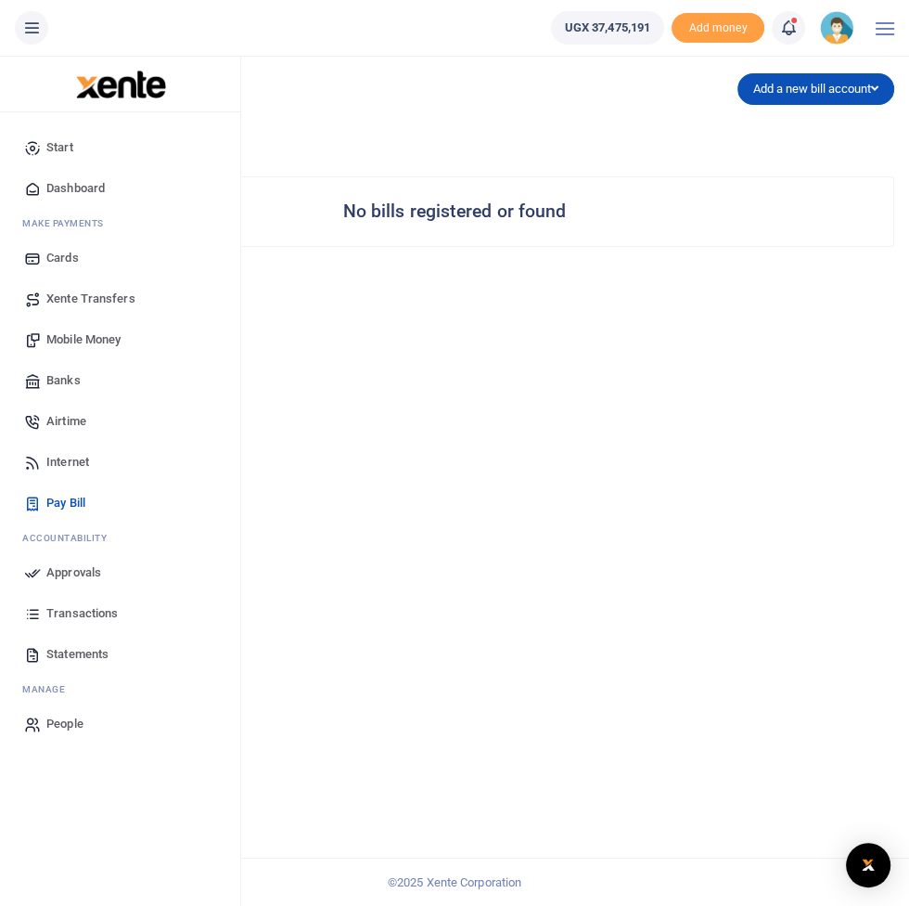
click at [59, 583] on link "Approvals" at bounding box center [120, 572] width 211 height 41
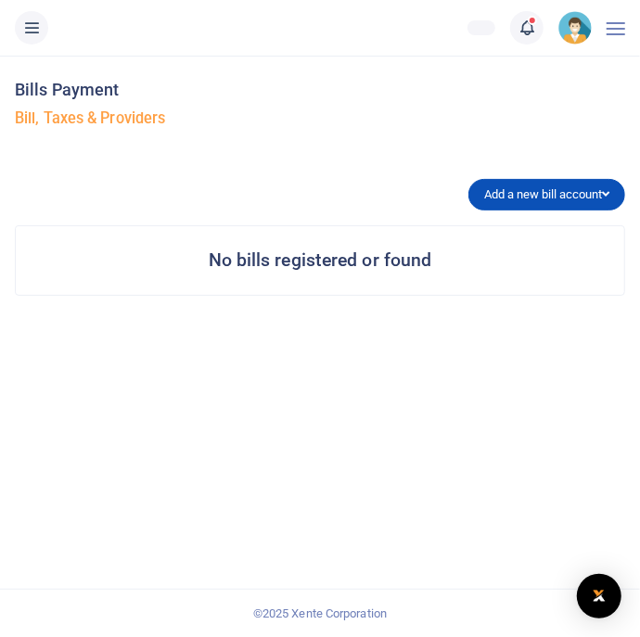
click at [32, 22] on icon at bounding box center [31, 28] width 19 height 20
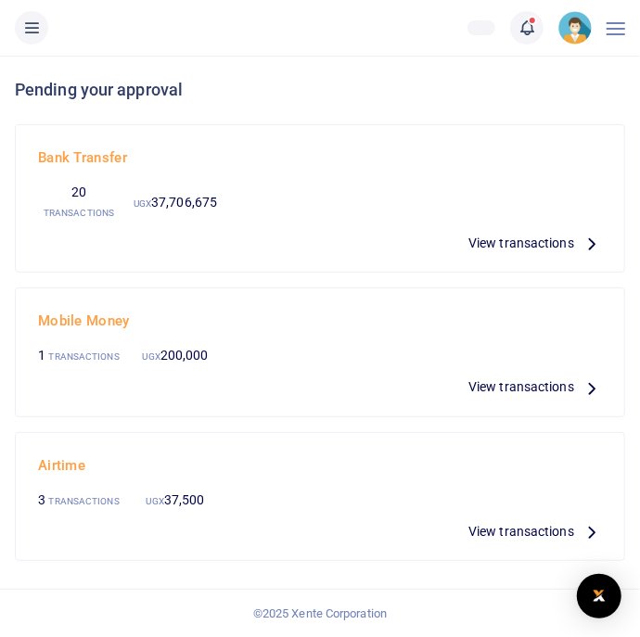
scroll to position [89, 0]
click at [539, 521] on span "View transactions" at bounding box center [522, 531] width 106 height 20
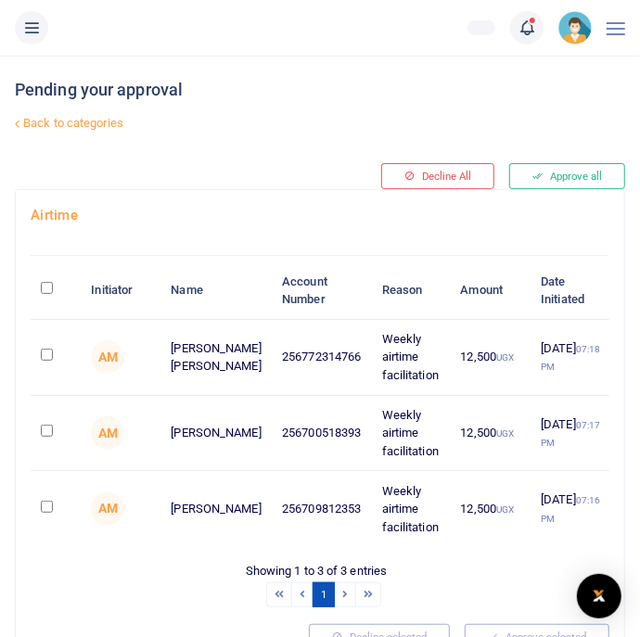
click at [47, 290] on input "\a \a : activate to sort column descending" at bounding box center [47, 288] width 12 height 12
checkbox input "true"
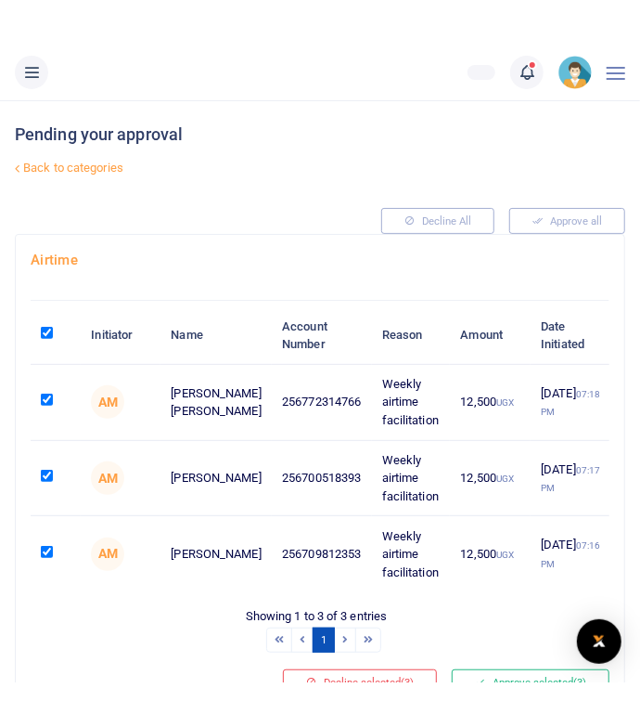
scroll to position [17, 0]
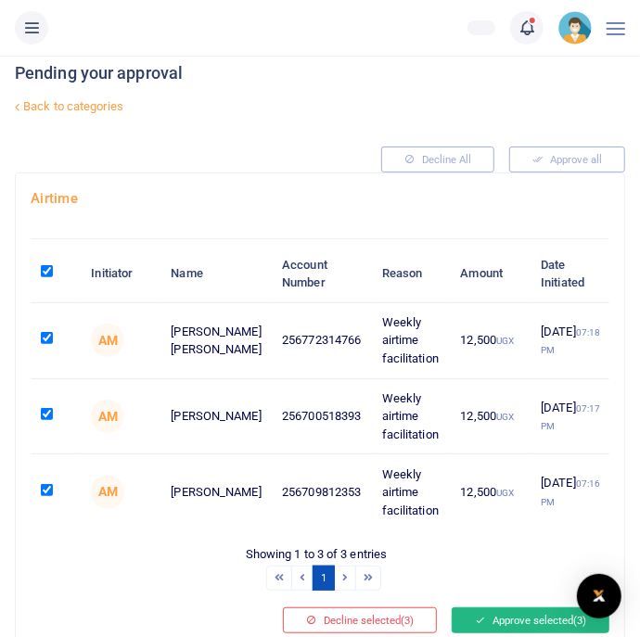
click at [545, 634] on button "Approve selected (3)" at bounding box center [531, 621] width 158 height 26
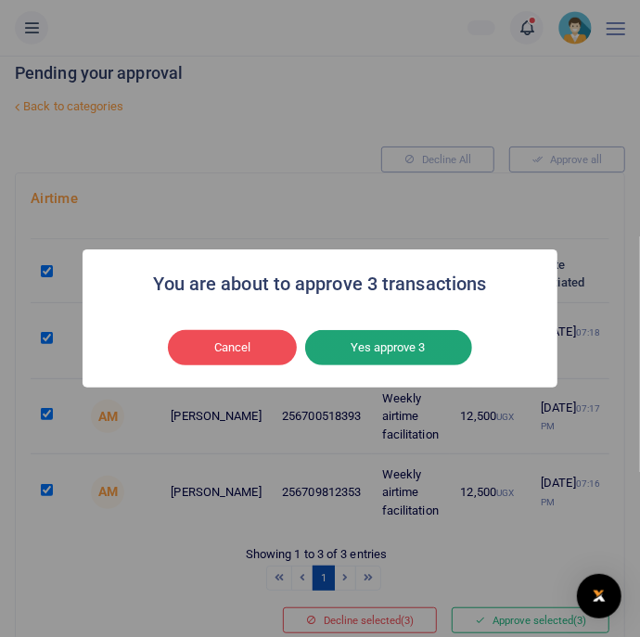
click at [463, 366] on button "Yes approve 3" at bounding box center [388, 347] width 167 height 35
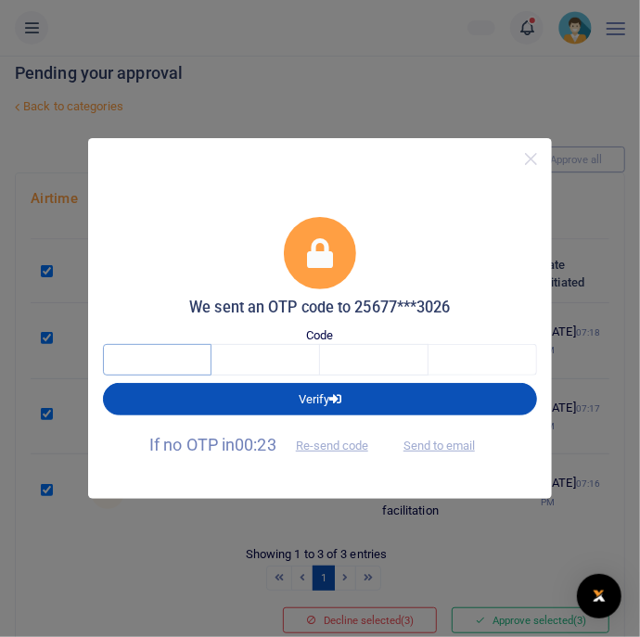
click at [134, 376] on input "text" at bounding box center [157, 360] width 109 height 32
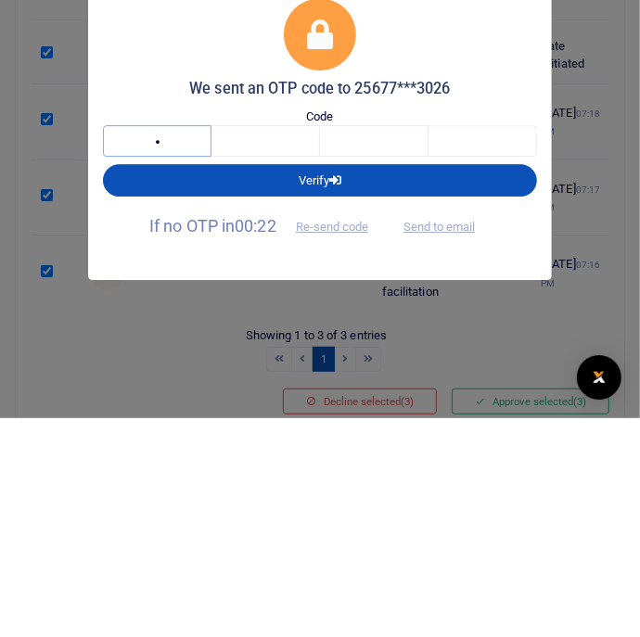
type input "1"
type input "9"
type input "5"
type input "8"
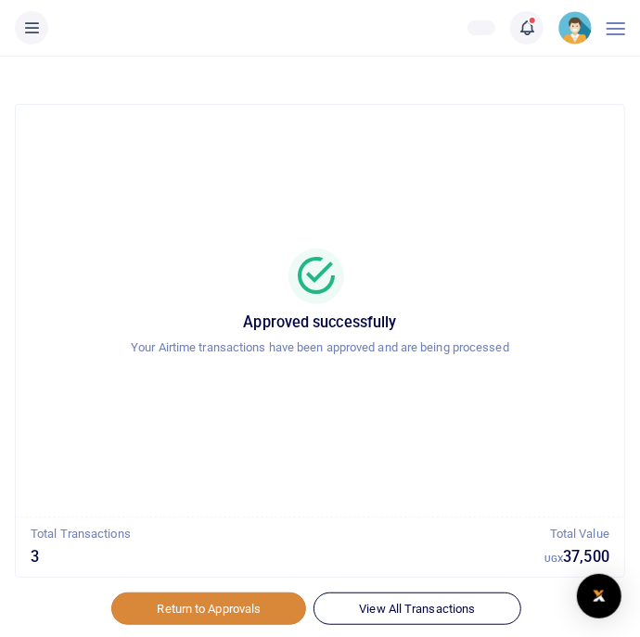
click at [215, 611] on link "Return to Approvals" at bounding box center [208, 609] width 195 height 32
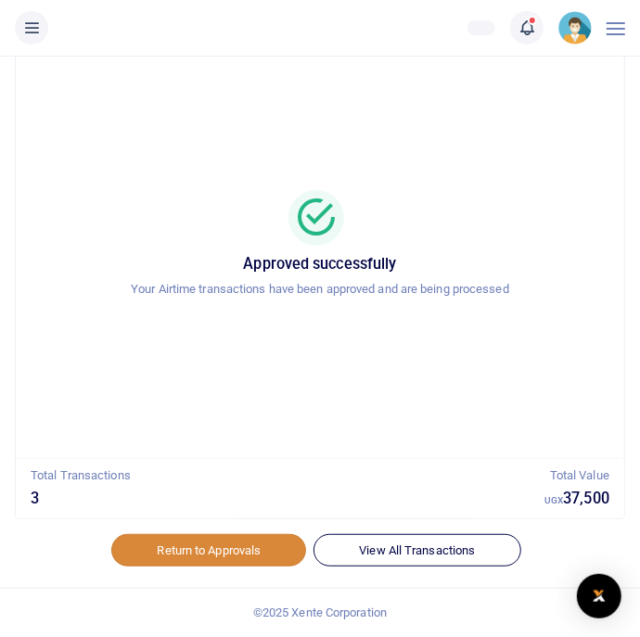
scroll to position [89, 0]
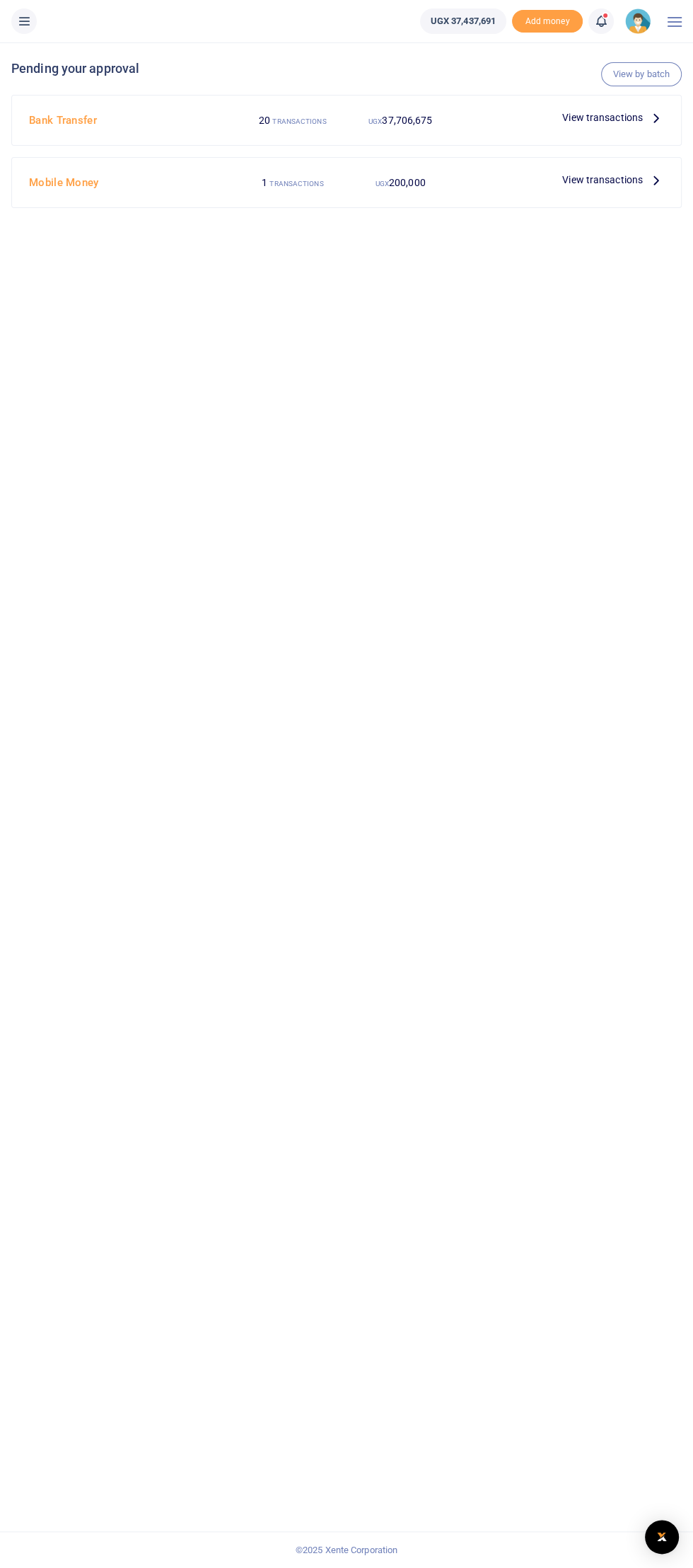
click at [487, 117] on span "View transactions" at bounding box center [603, 117] width 81 height 15
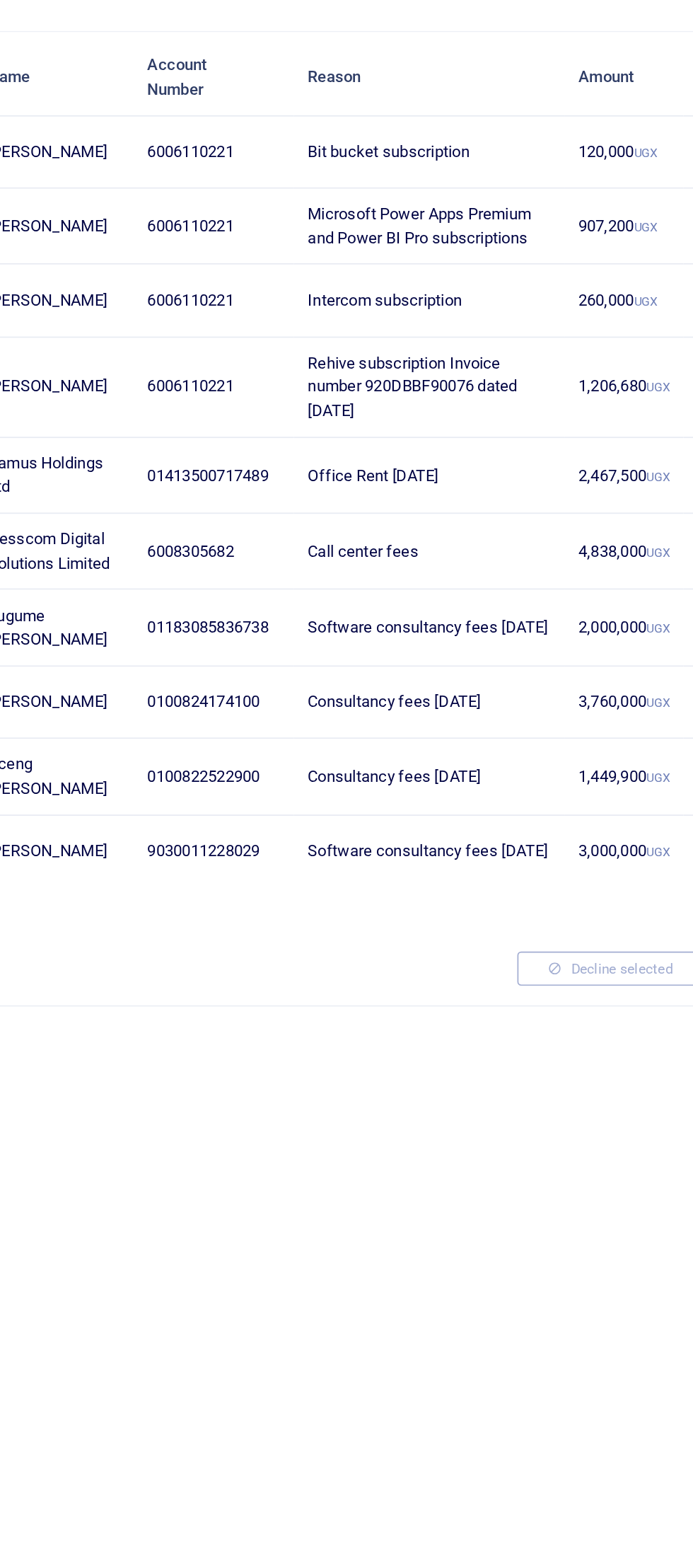
scroll to position [8, 0]
